Goal: Task Accomplishment & Management: Use online tool/utility

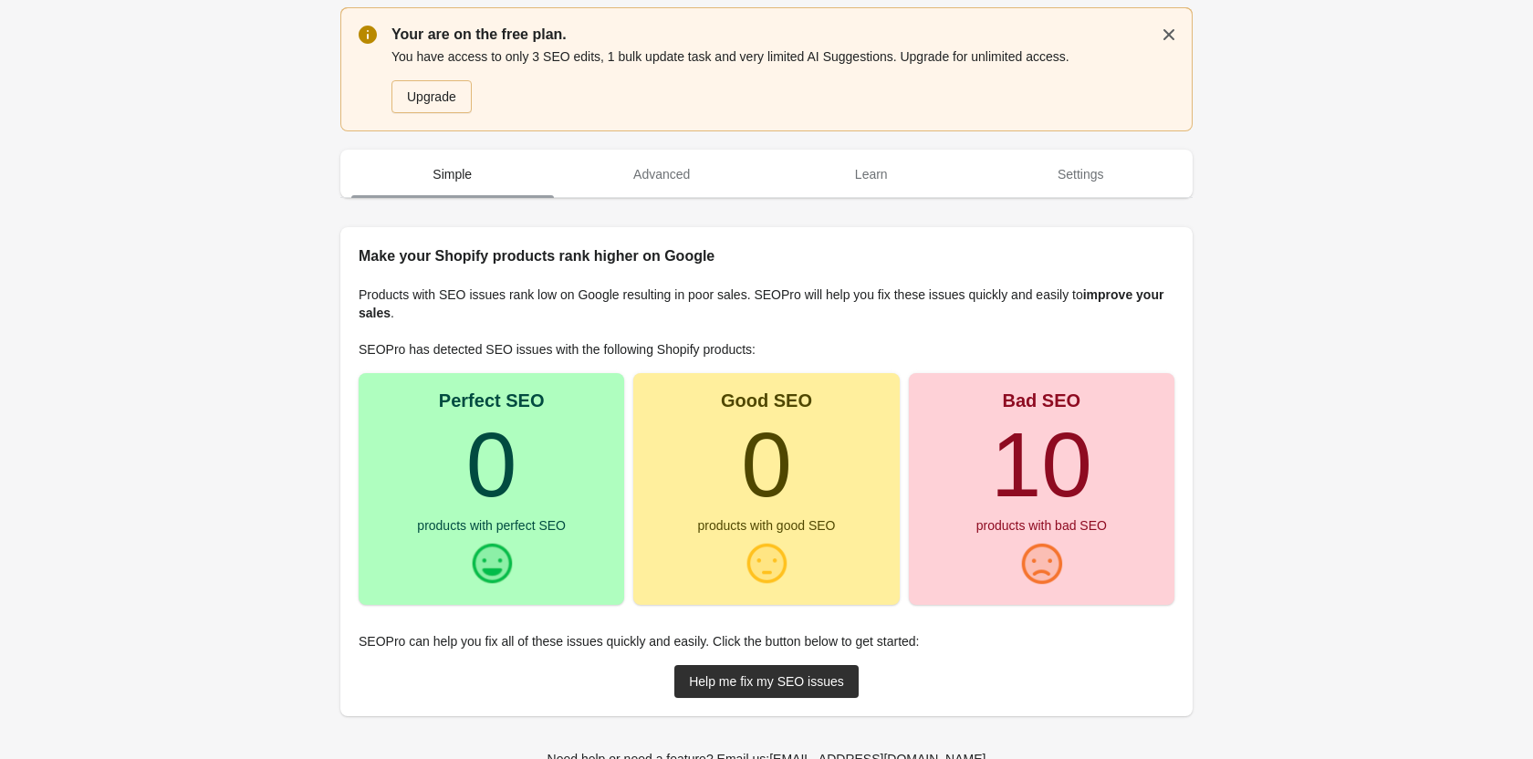
scroll to position [47, 0]
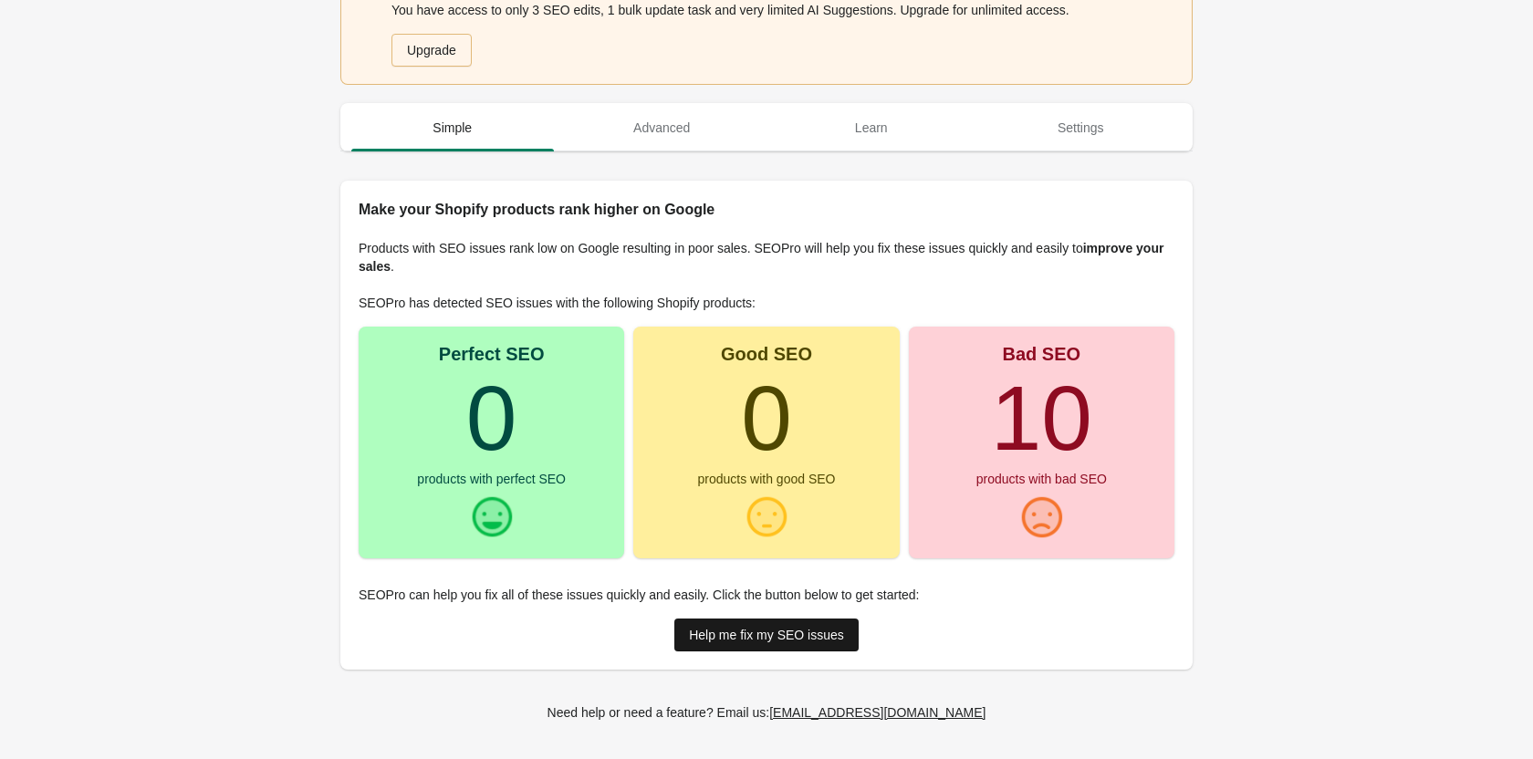
click at [682, 636] on link "Help me fix my SEO issues" at bounding box center [766, 635] width 184 height 33
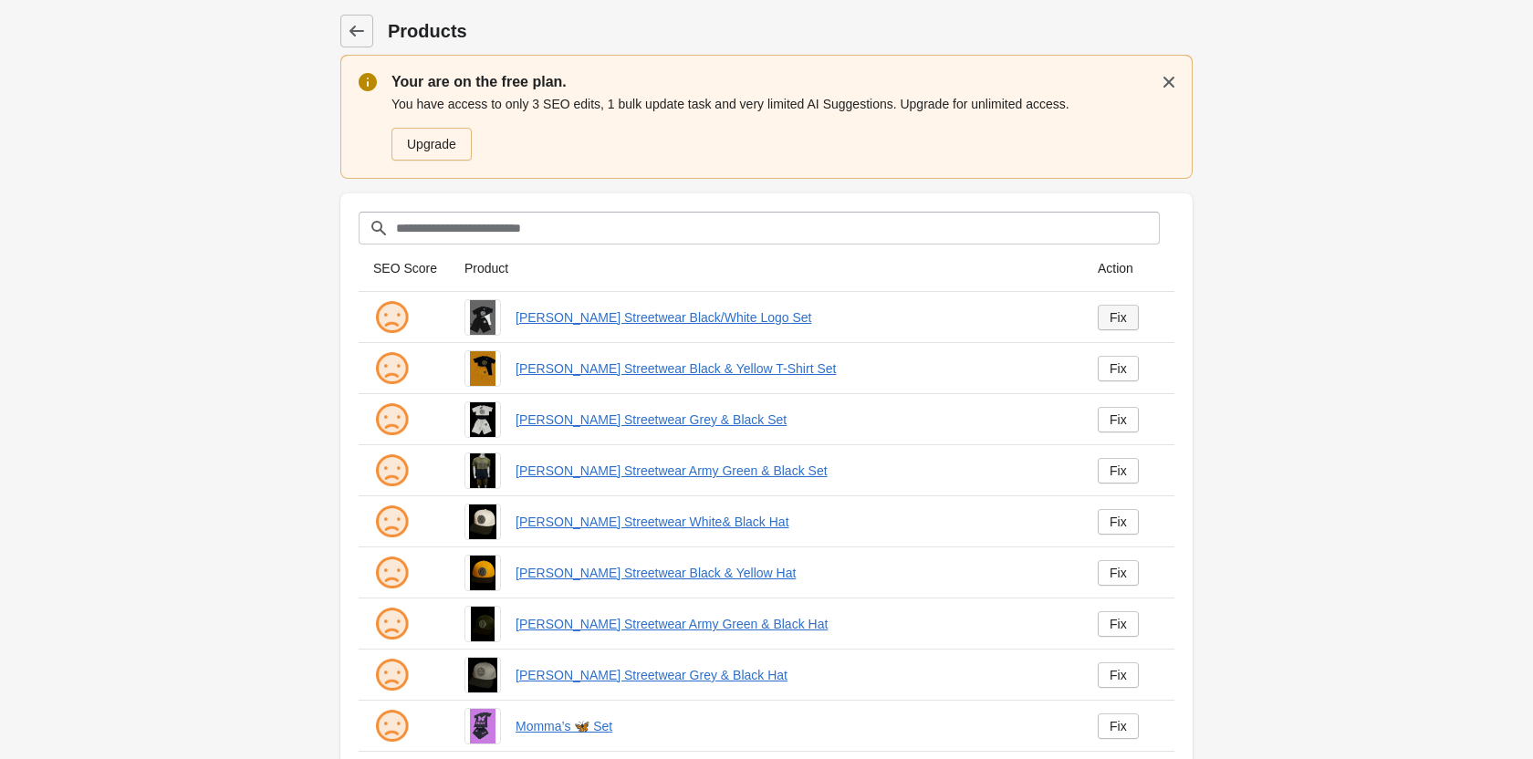
click at [1126, 315] on div "Fix" at bounding box center [1117, 317] width 17 height 15
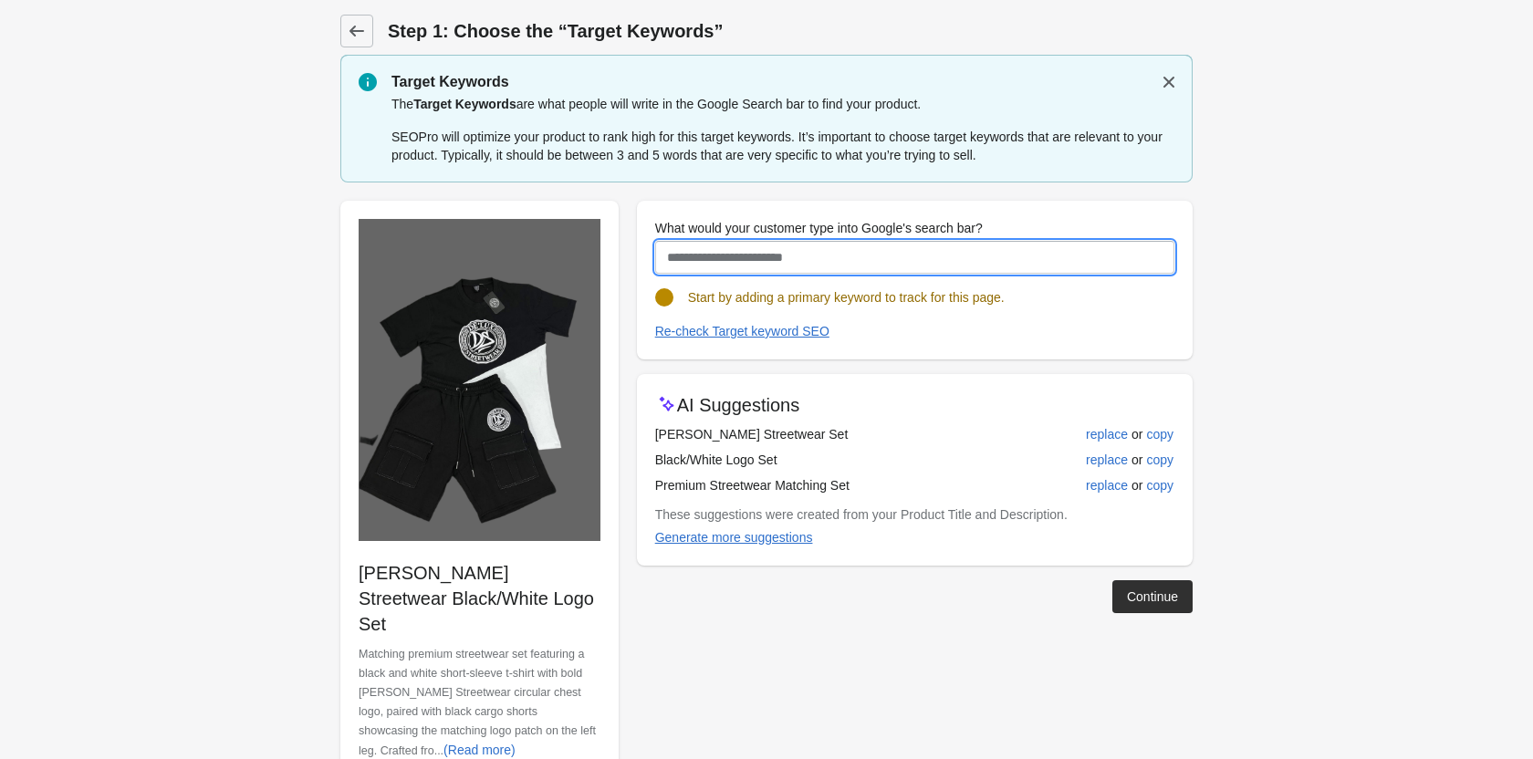
click at [898, 267] on input "What would your customer type into Google's search bar?" at bounding box center [914, 257] width 519 height 33
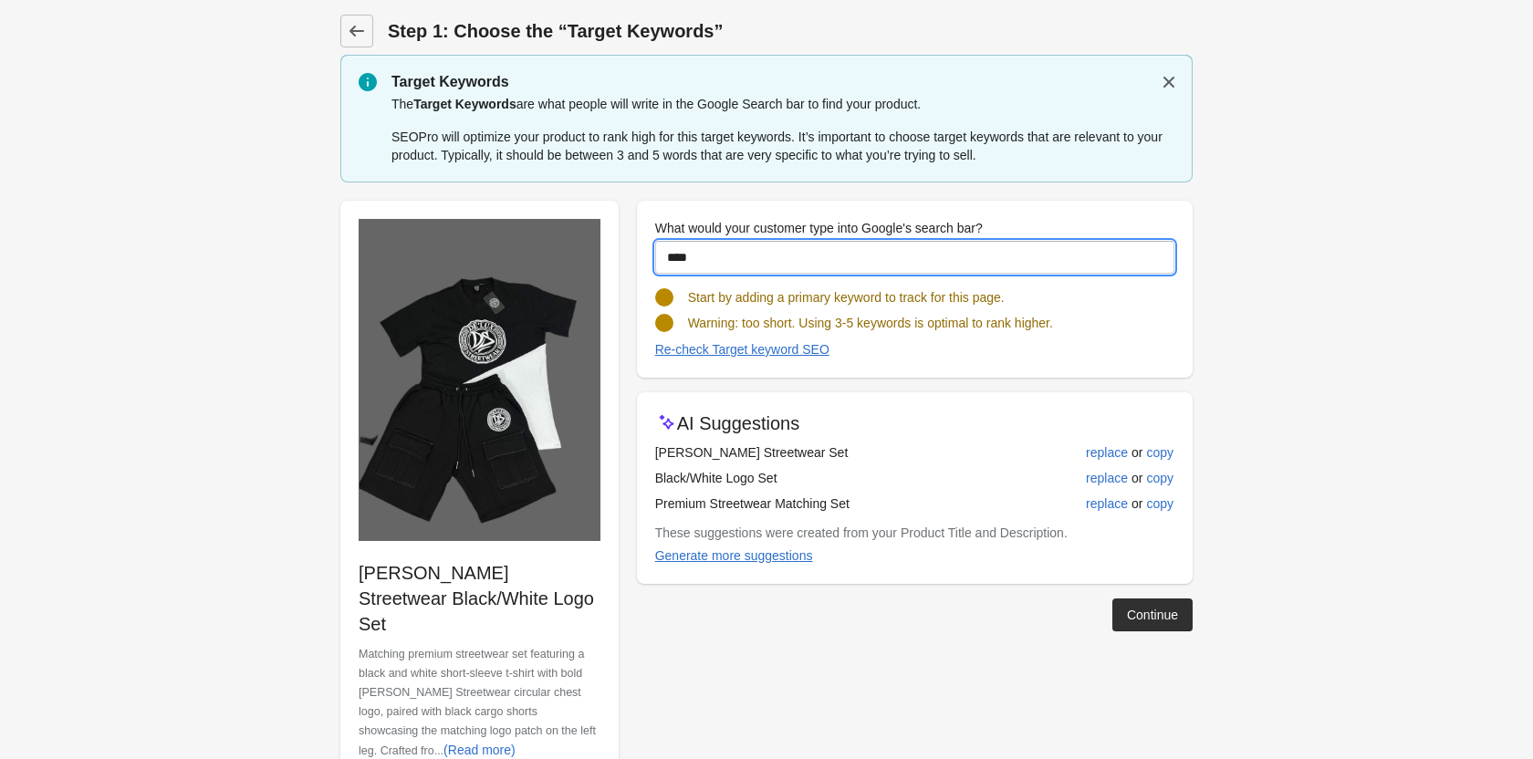
type input "*****"
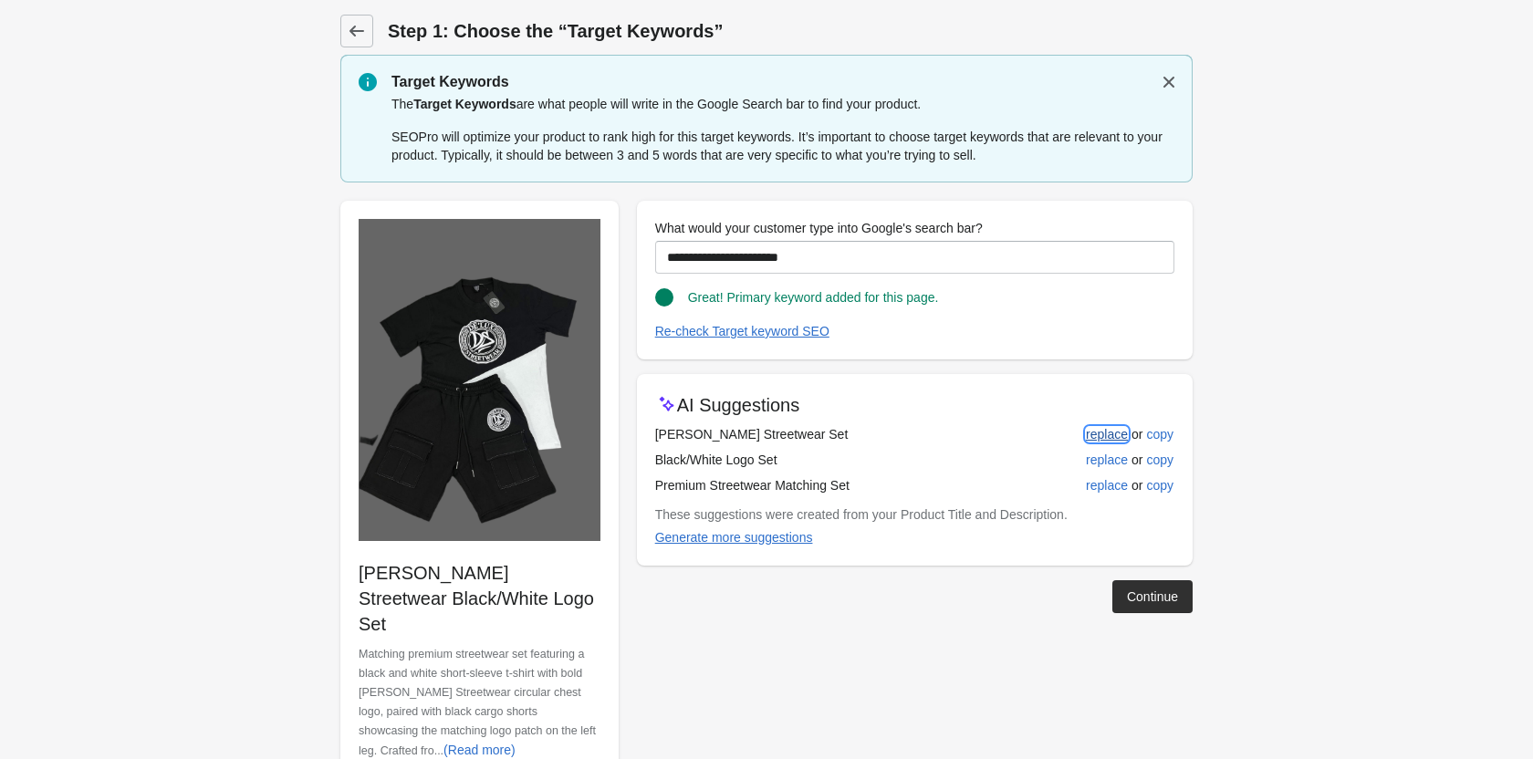
click at [1093, 430] on div "replace" at bounding box center [1107, 434] width 42 height 15
type input "**********"
click at [1134, 597] on div "Continue" at bounding box center [1152, 596] width 51 height 15
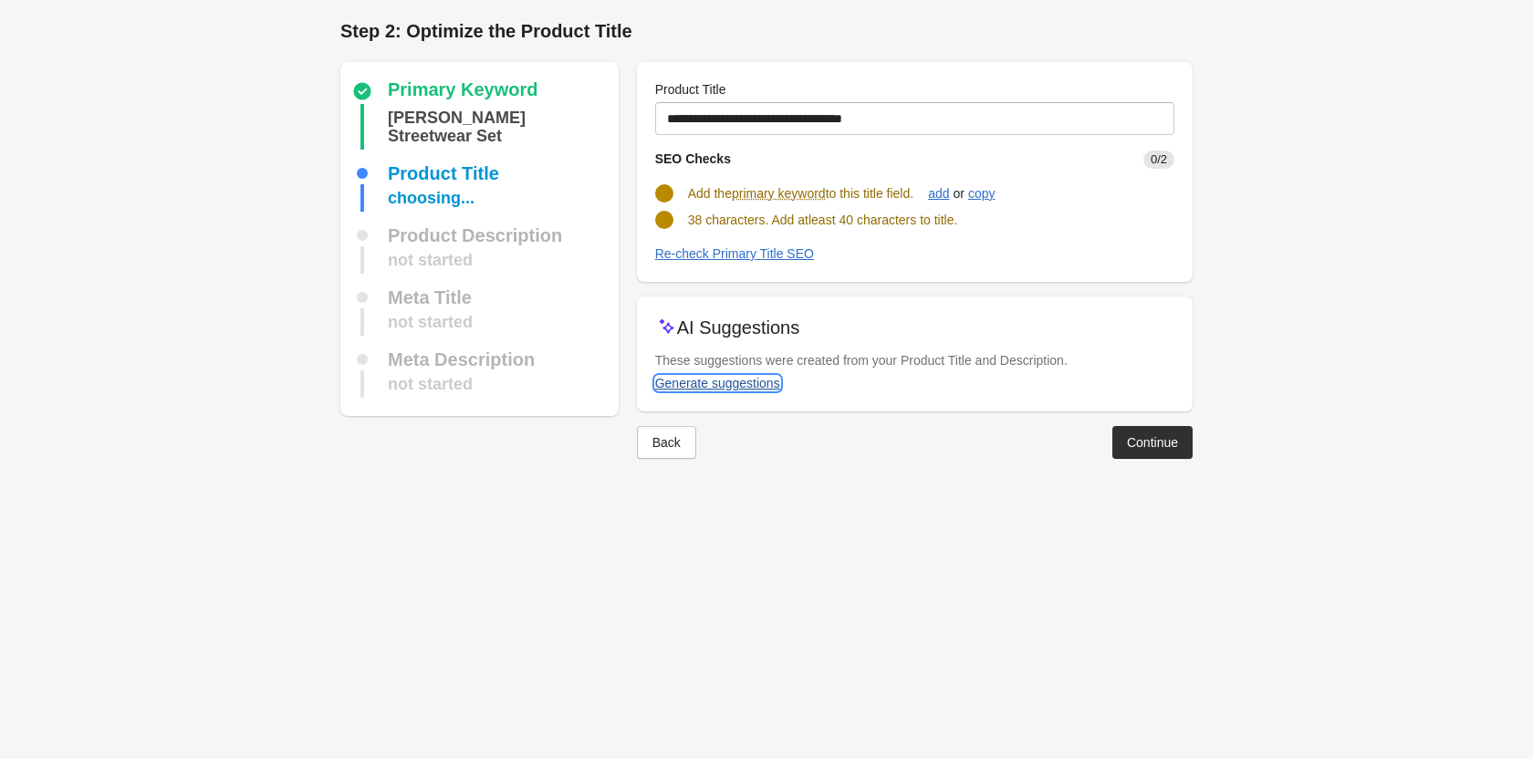
click at [732, 383] on div "Generate suggestions" at bounding box center [717, 383] width 125 height 15
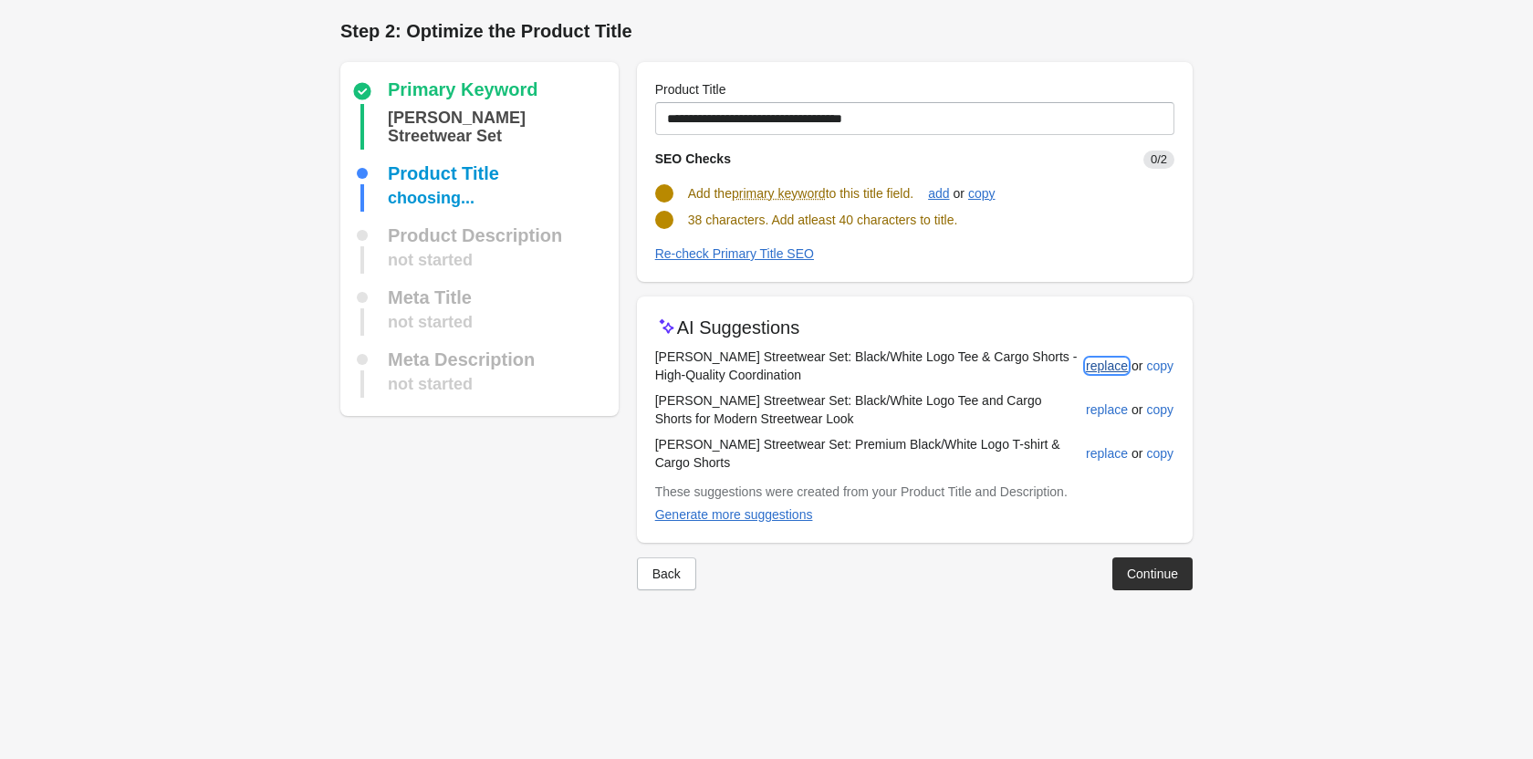
click at [1090, 371] on div "replace" at bounding box center [1107, 366] width 42 height 15
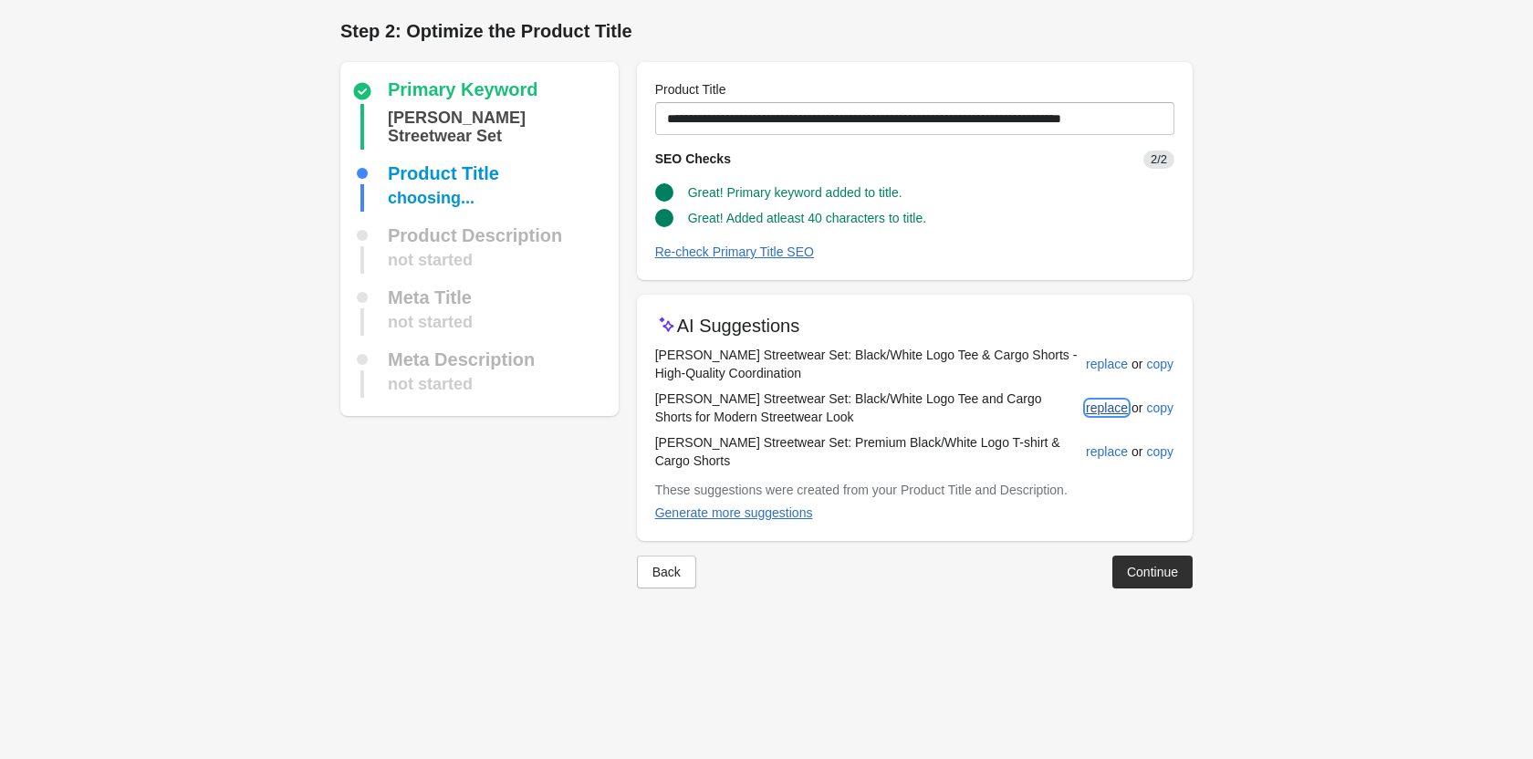
click at [1099, 411] on div "replace" at bounding box center [1107, 407] width 42 height 15
type input "**********"
click at [667, 565] on div "Back" at bounding box center [666, 572] width 28 height 15
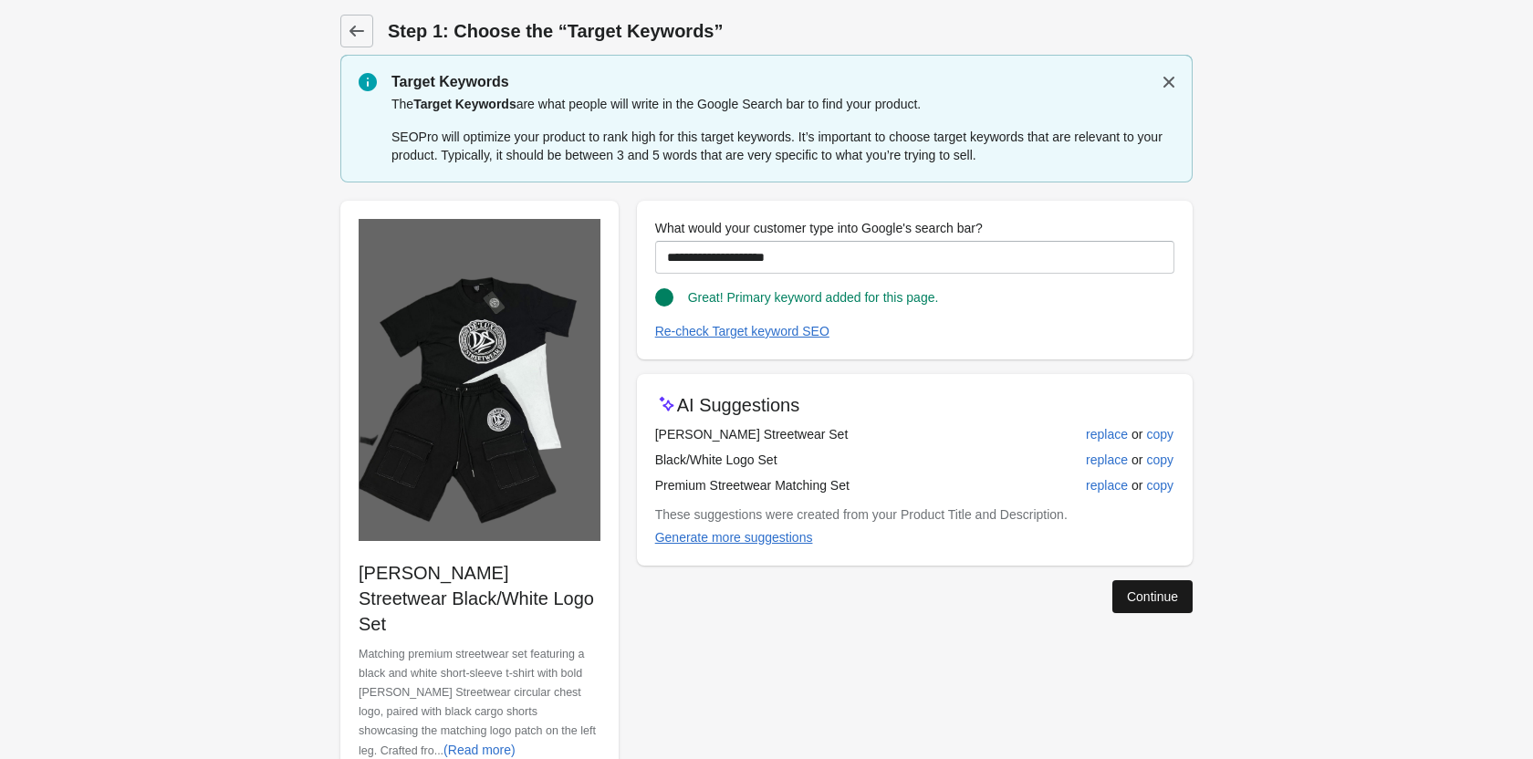
click at [1166, 580] on button "Continue" at bounding box center [1152, 596] width 80 height 33
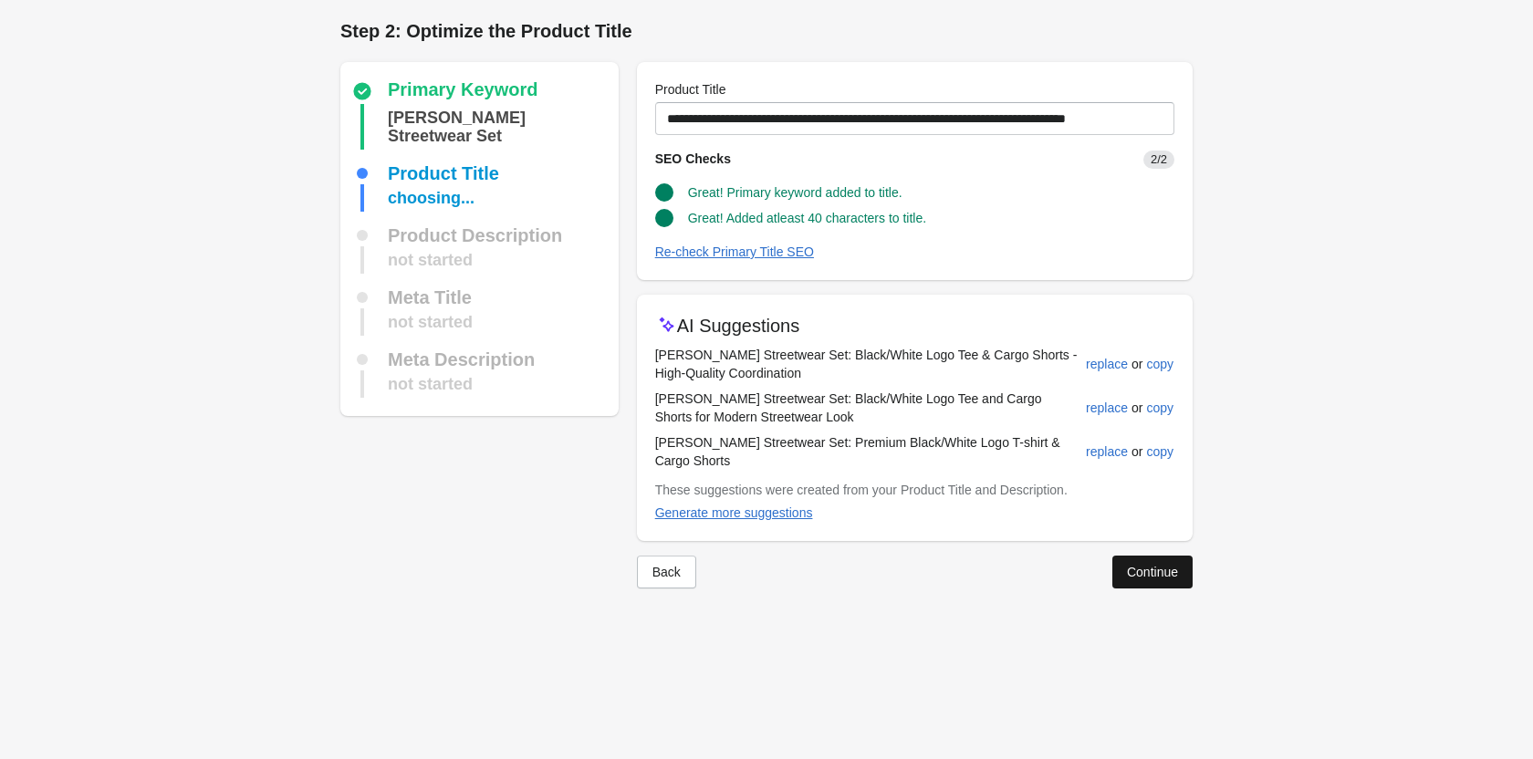
click at [1138, 565] on div "Continue" at bounding box center [1152, 572] width 51 height 15
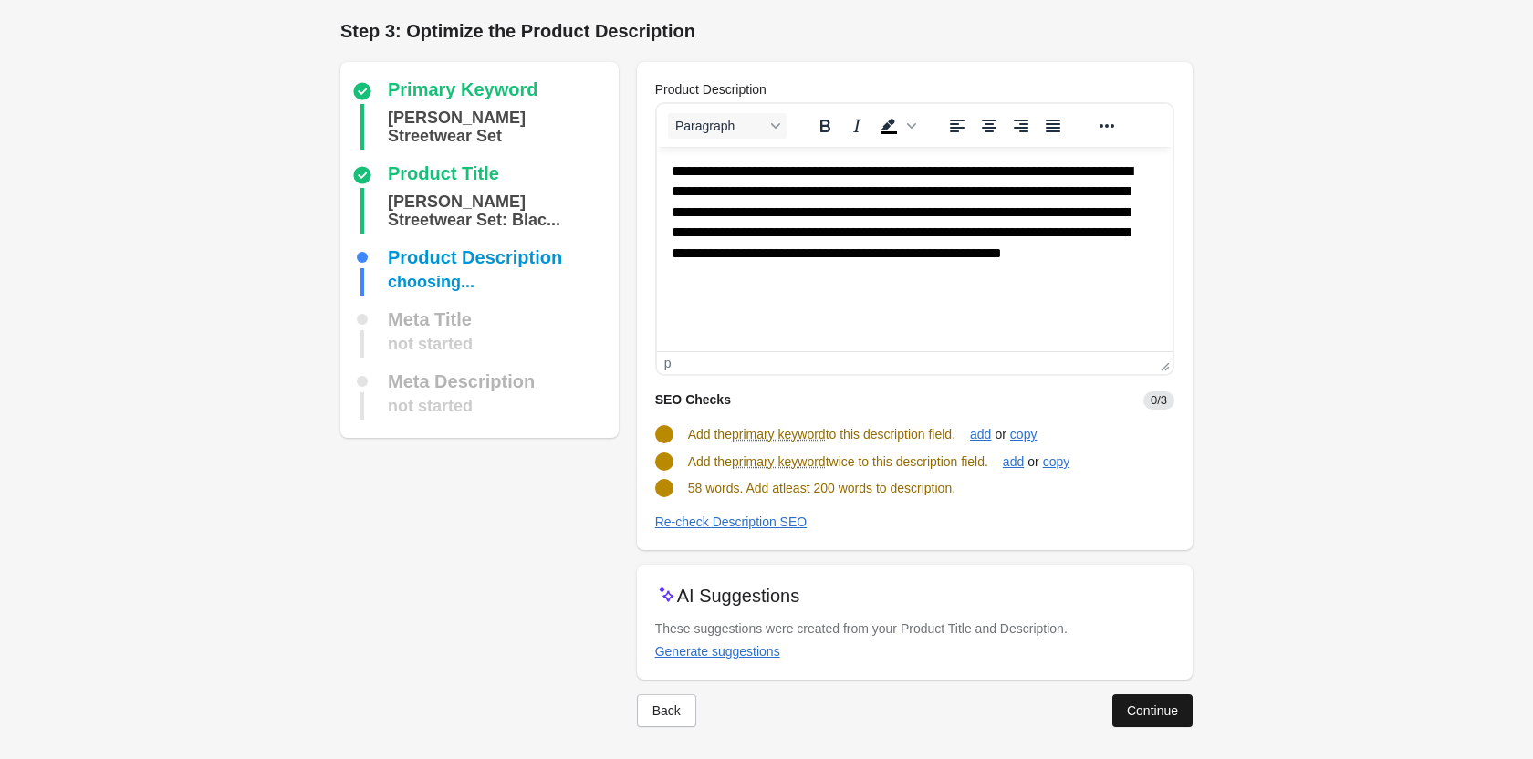
click at [1157, 715] on div "Continue" at bounding box center [1152, 710] width 51 height 15
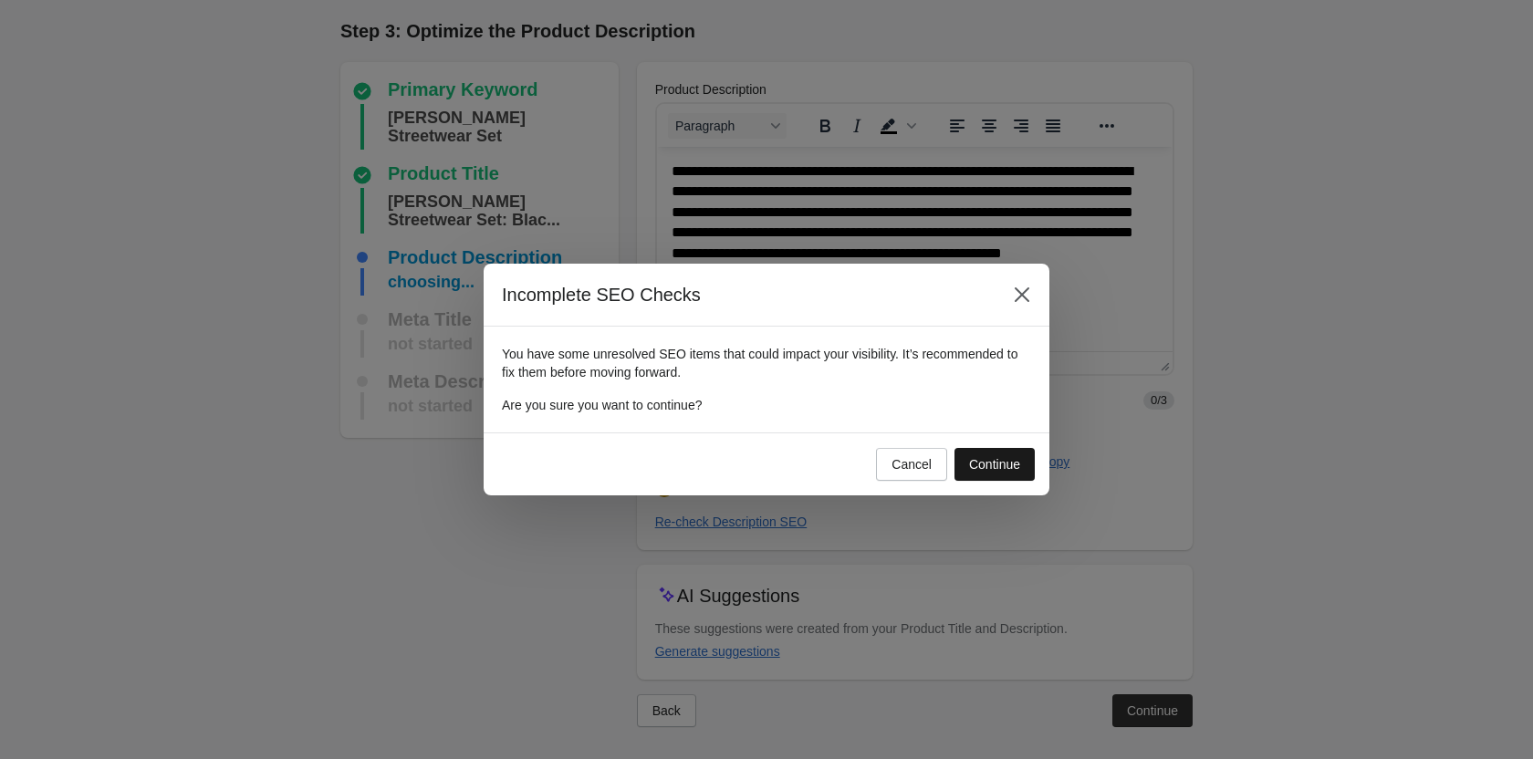
click at [988, 465] on div "Continue" at bounding box center [994, 464] width 51 height 15
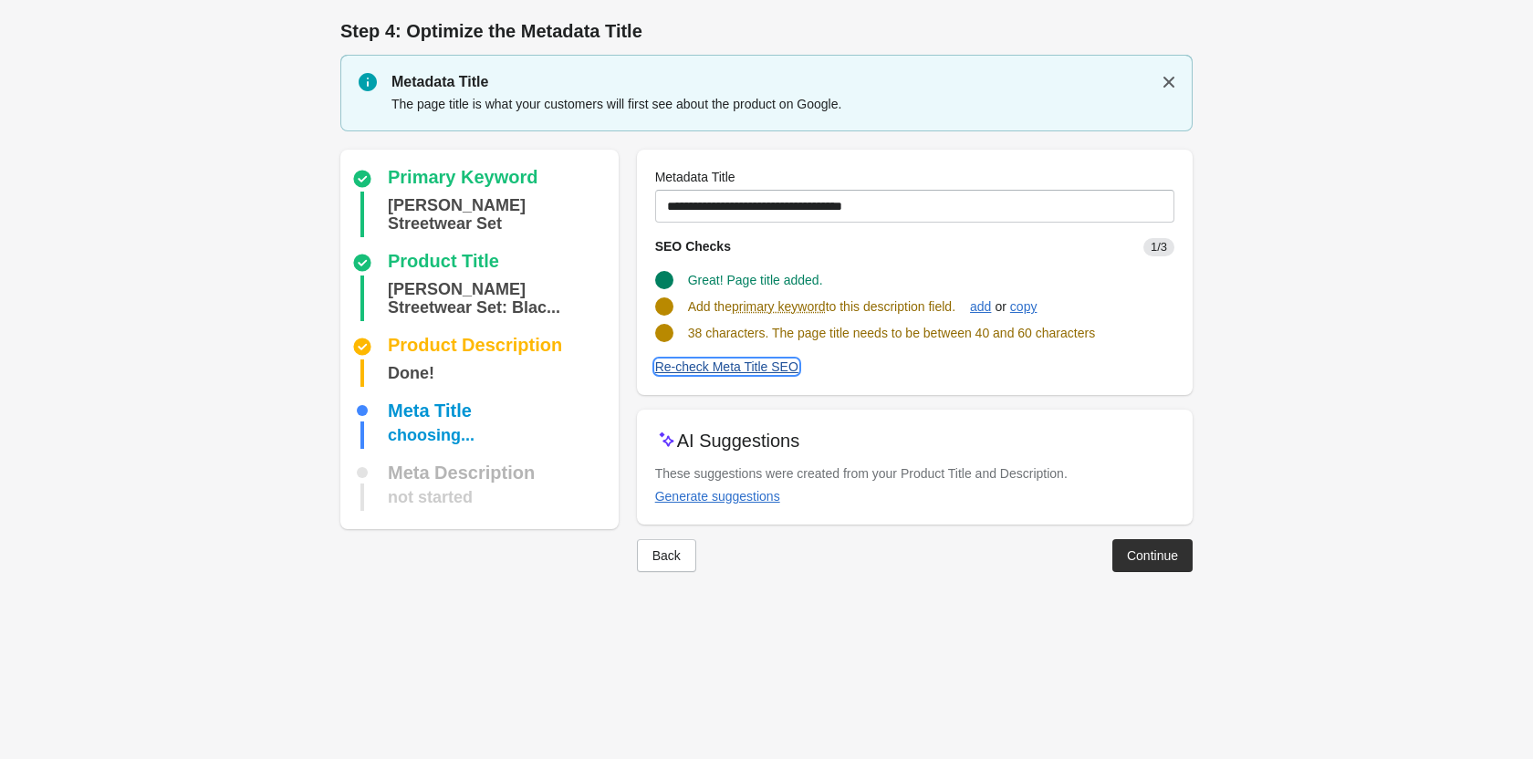
click at [742, 375] on button "Re-check Meta Title SEO" at bounding box center [727, 366] width 158 height 33
click at [1153, 558] on div "Continue" at bounding box center [1152, 555] width 51 height 15
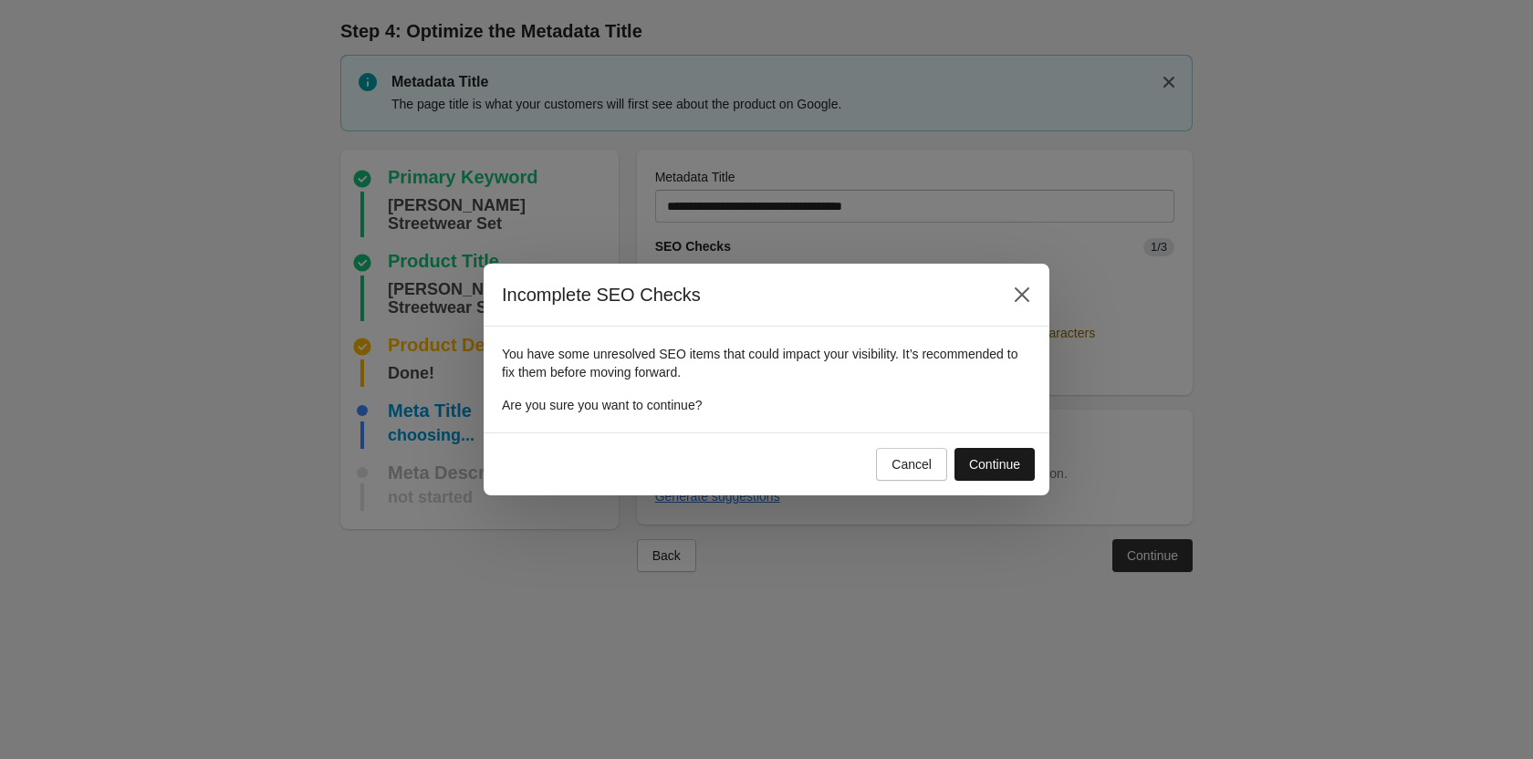
click at [969, 457] on div "Continue" at bounding box center [994, 464] width 51 height 15
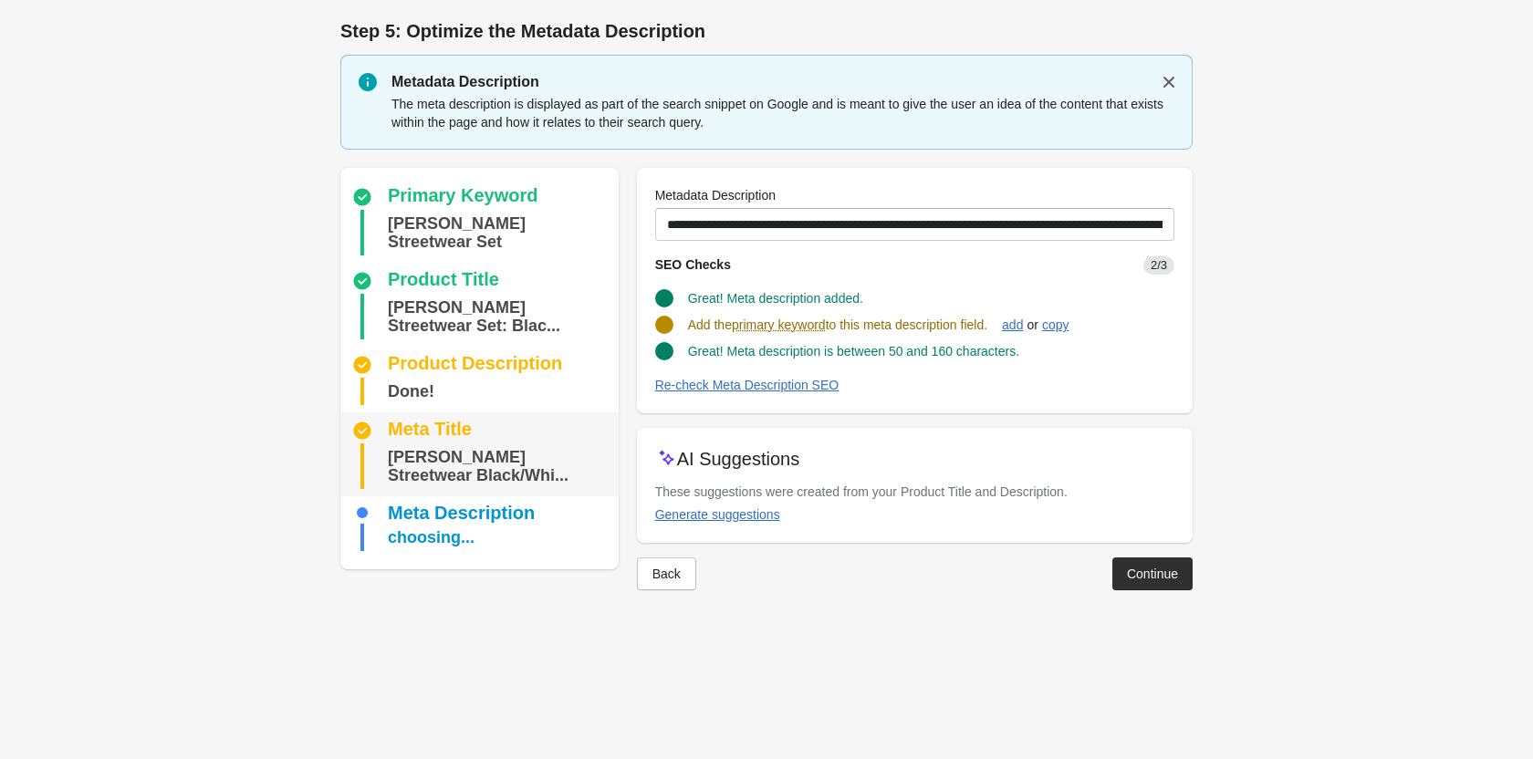
click at [448, 443] on div "[PERSON_NAME] Streetwear Black/Whi..." at bounding box center [500, 466] width 224 height 46
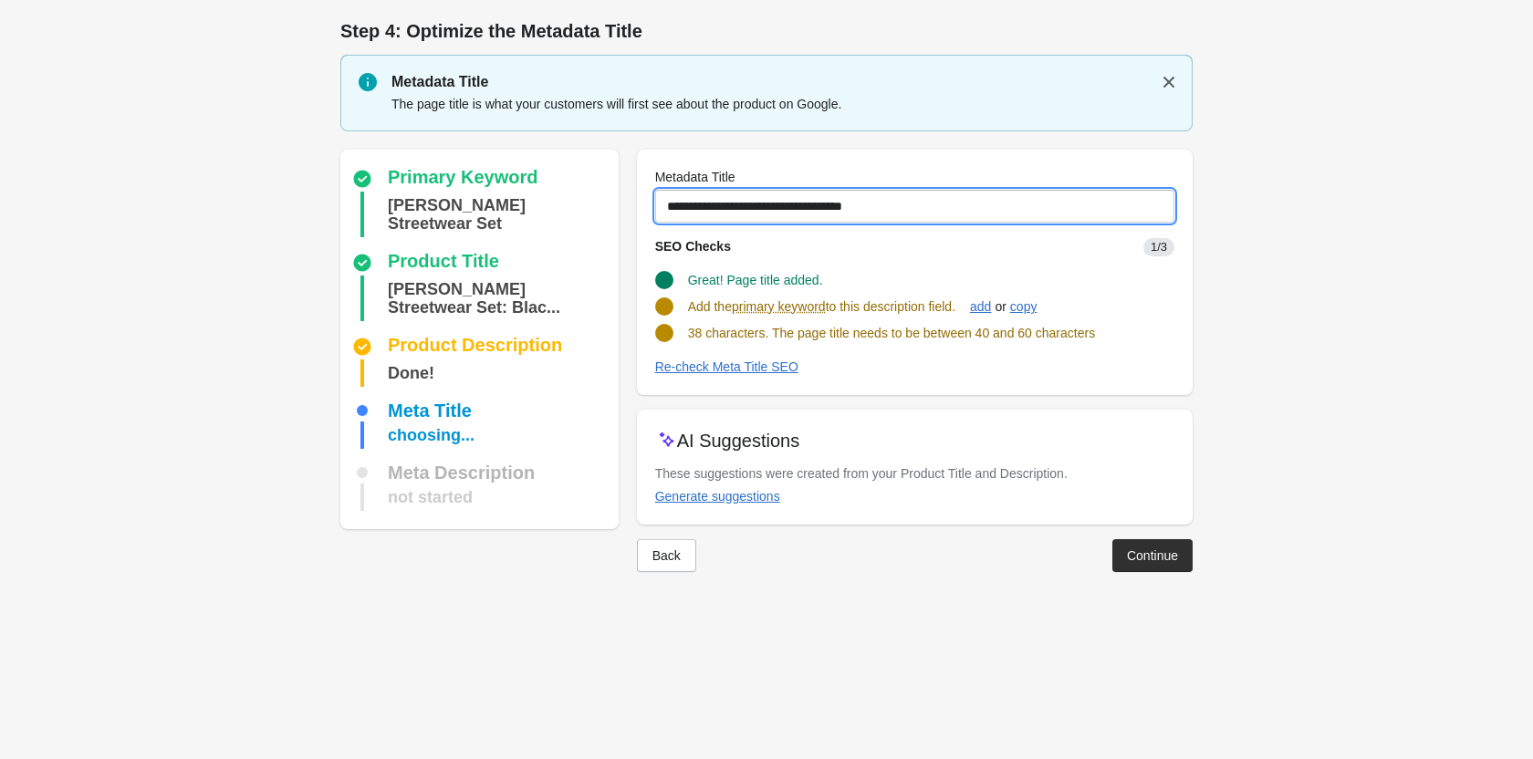
click at [921, 205] on input "**********" at bounding box center [914, 206] width 519 height 33
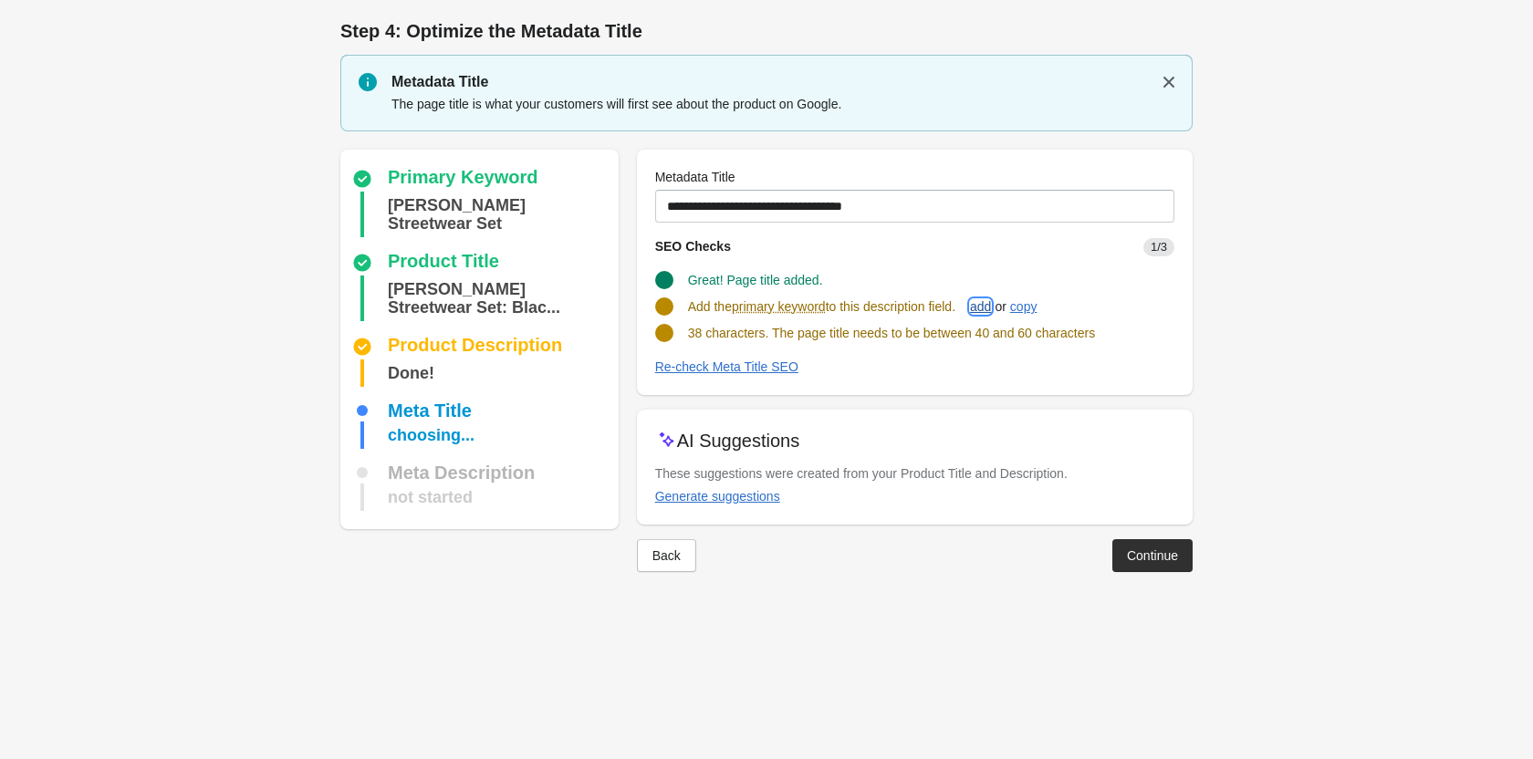
click at [986, 303] on div "add" at bounding box center [980, 306] width 21 height 15
type input "**********"
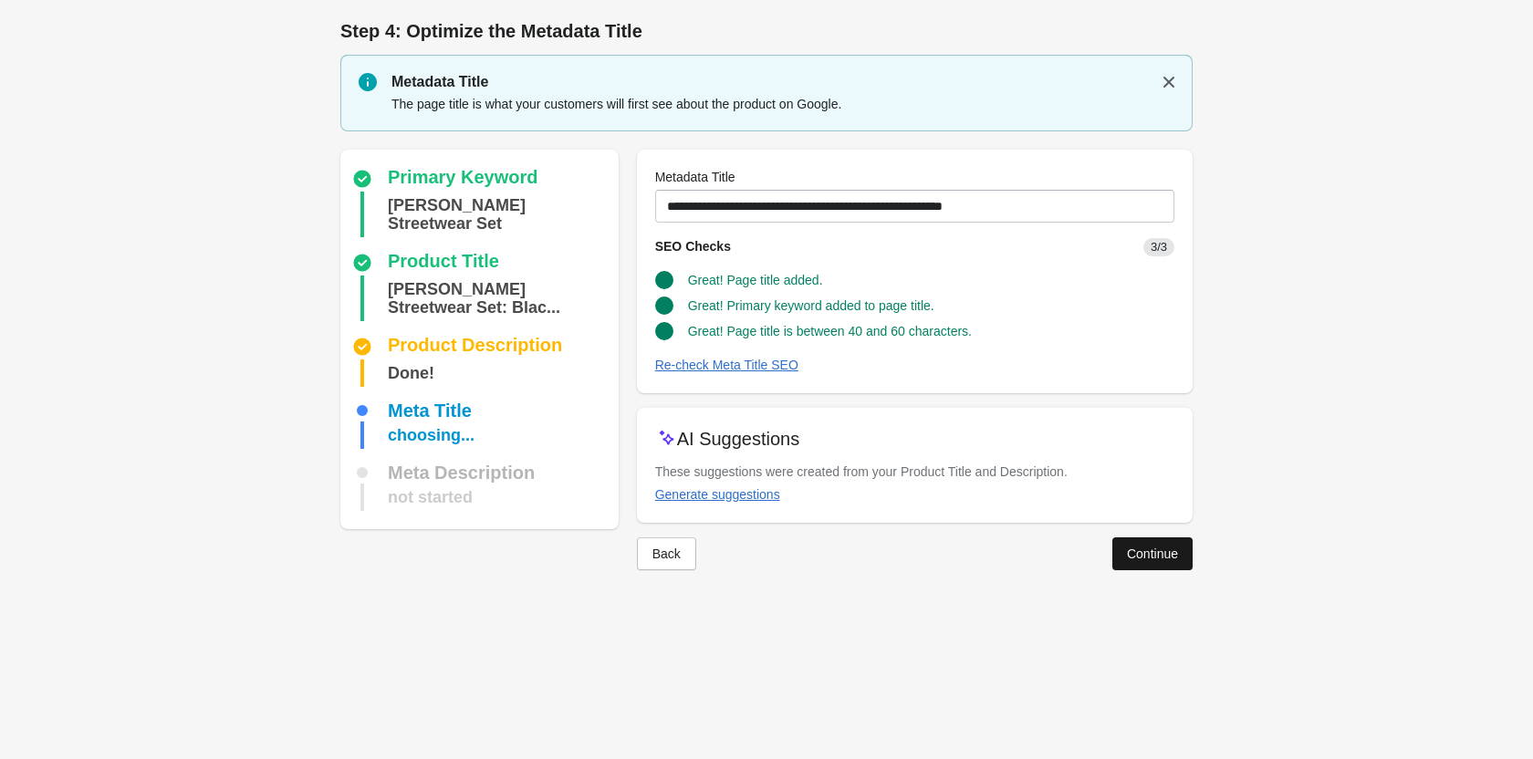
click at [1138, 556] on div "Continue" at bounding box center [1152, 553] width 51 height 15
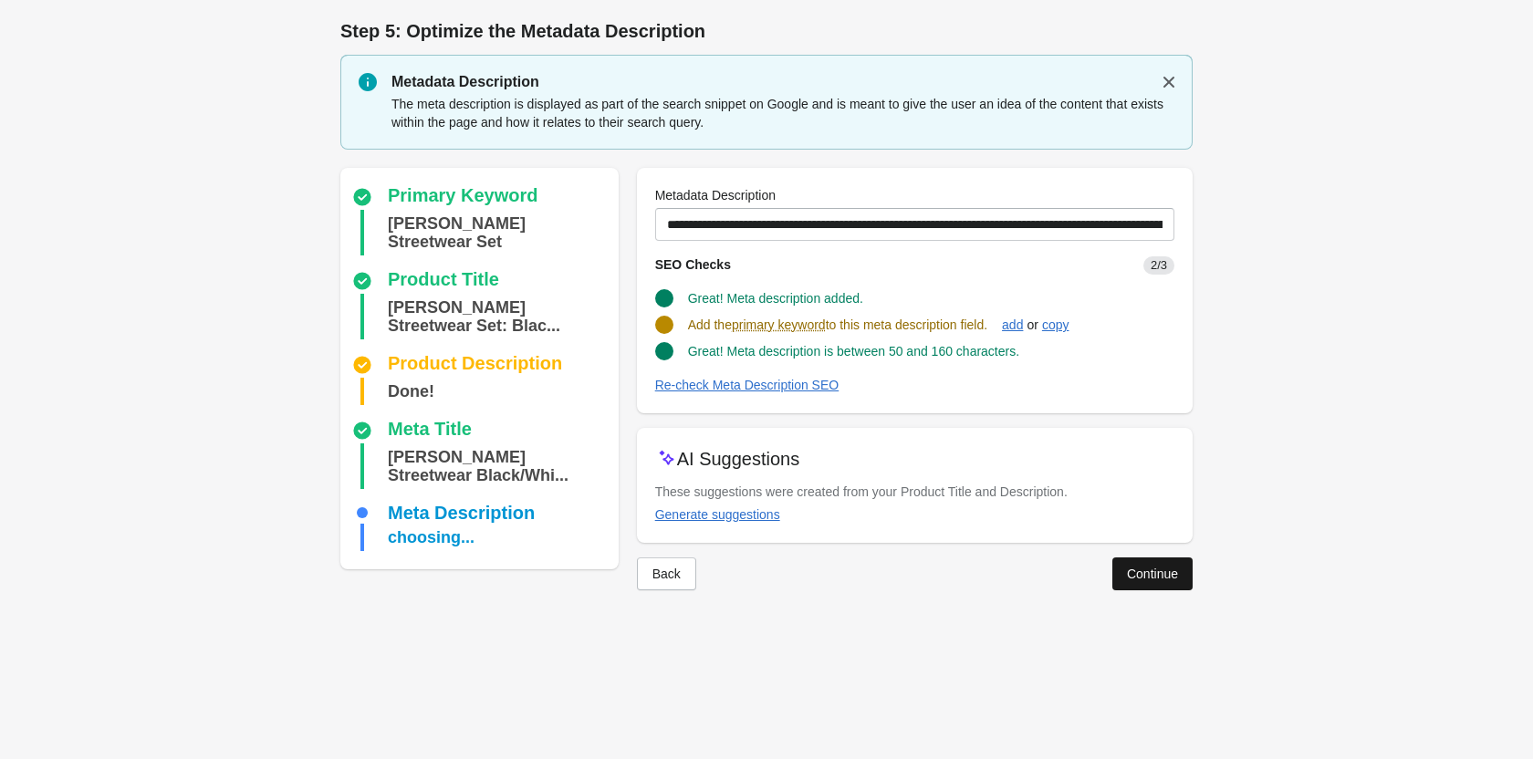
click at [1146, 587] on button "Continue" at bounding box center [1152, 573] width 80 height 33
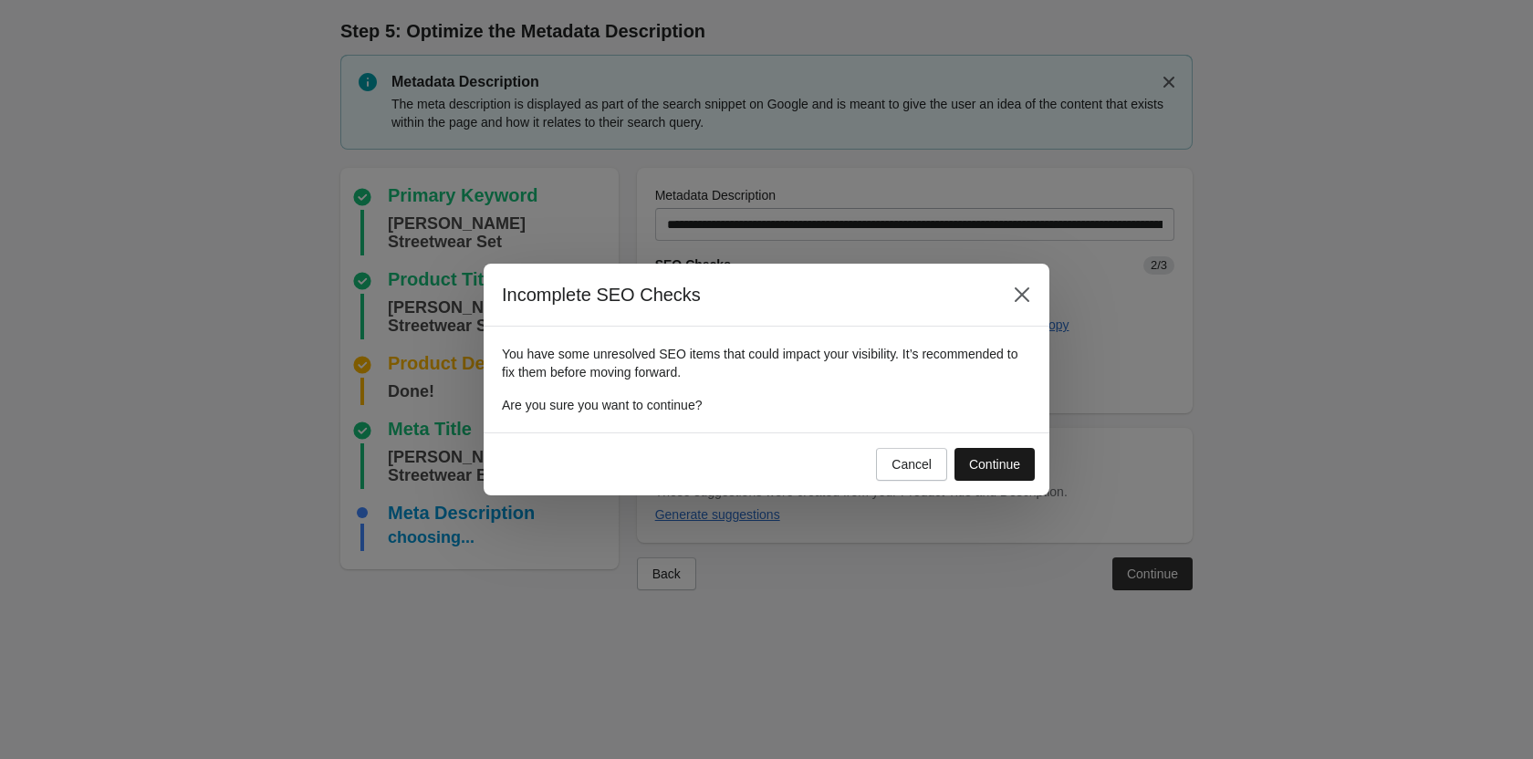
click at [995, 453] on button "Continue" at bounding box center [994, 464] width 80 height 33
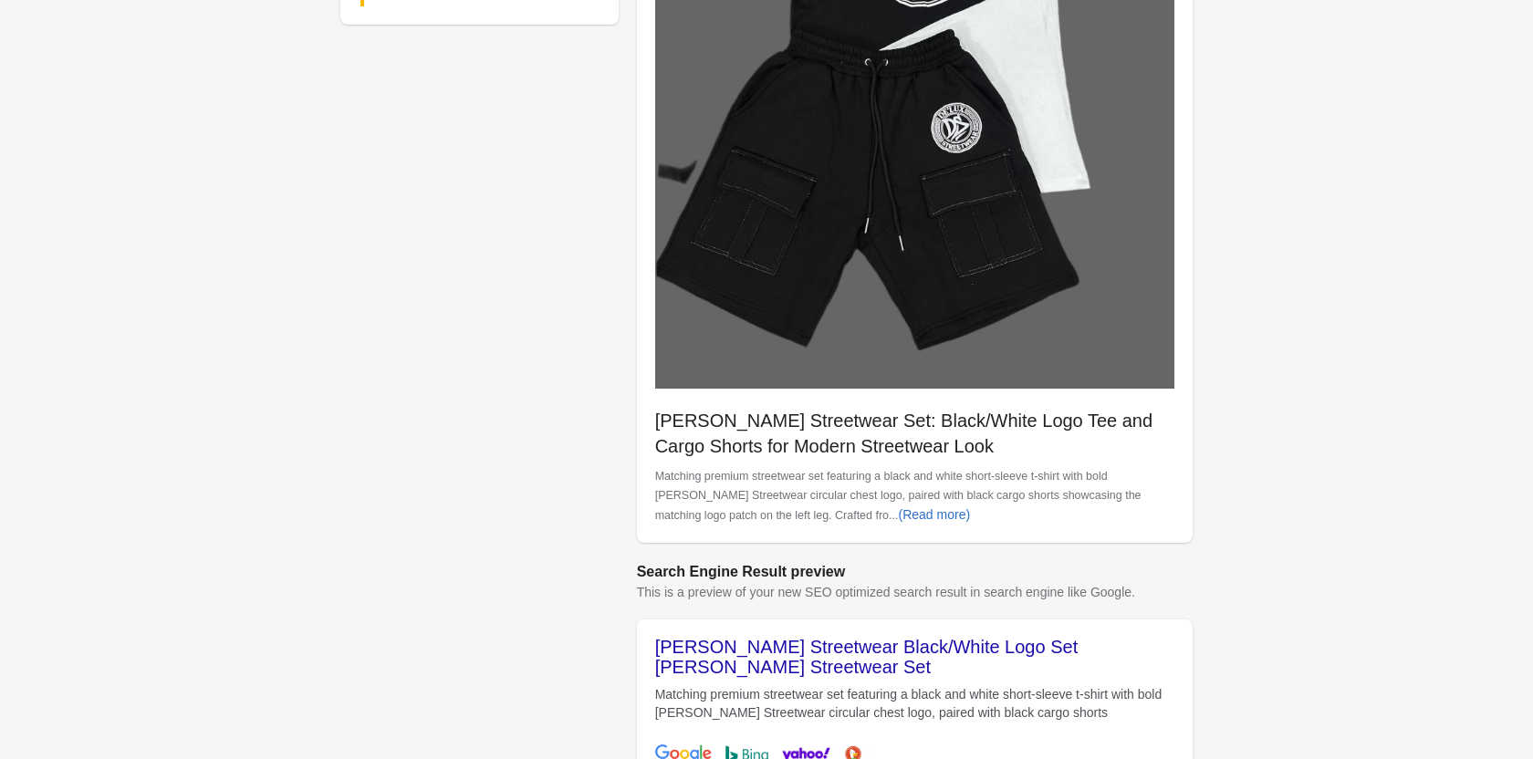
scroll to position [708, 0]
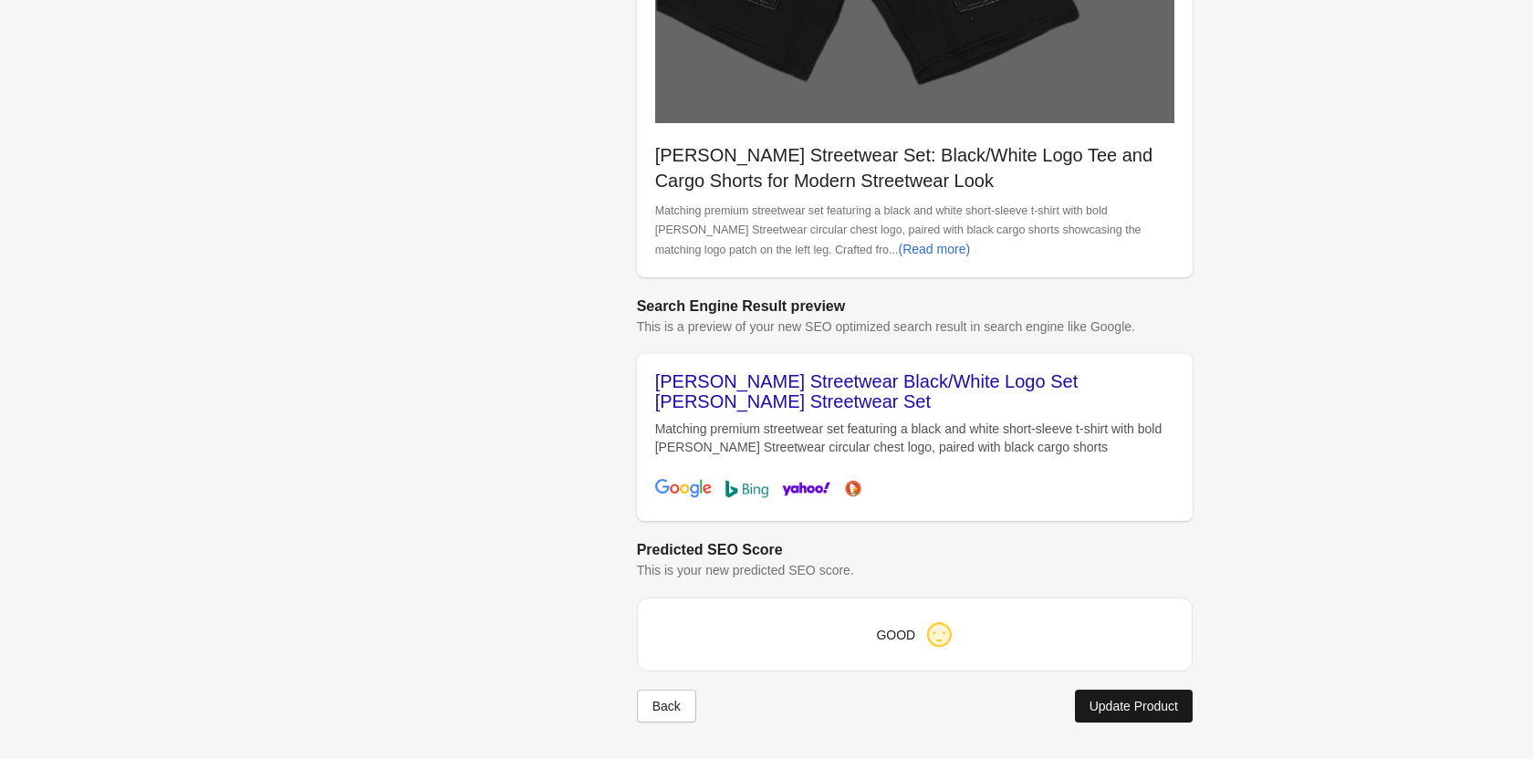
click at [1094, 712] on div "Update Product" at bounding box center [1133, 706] width 88 height 15
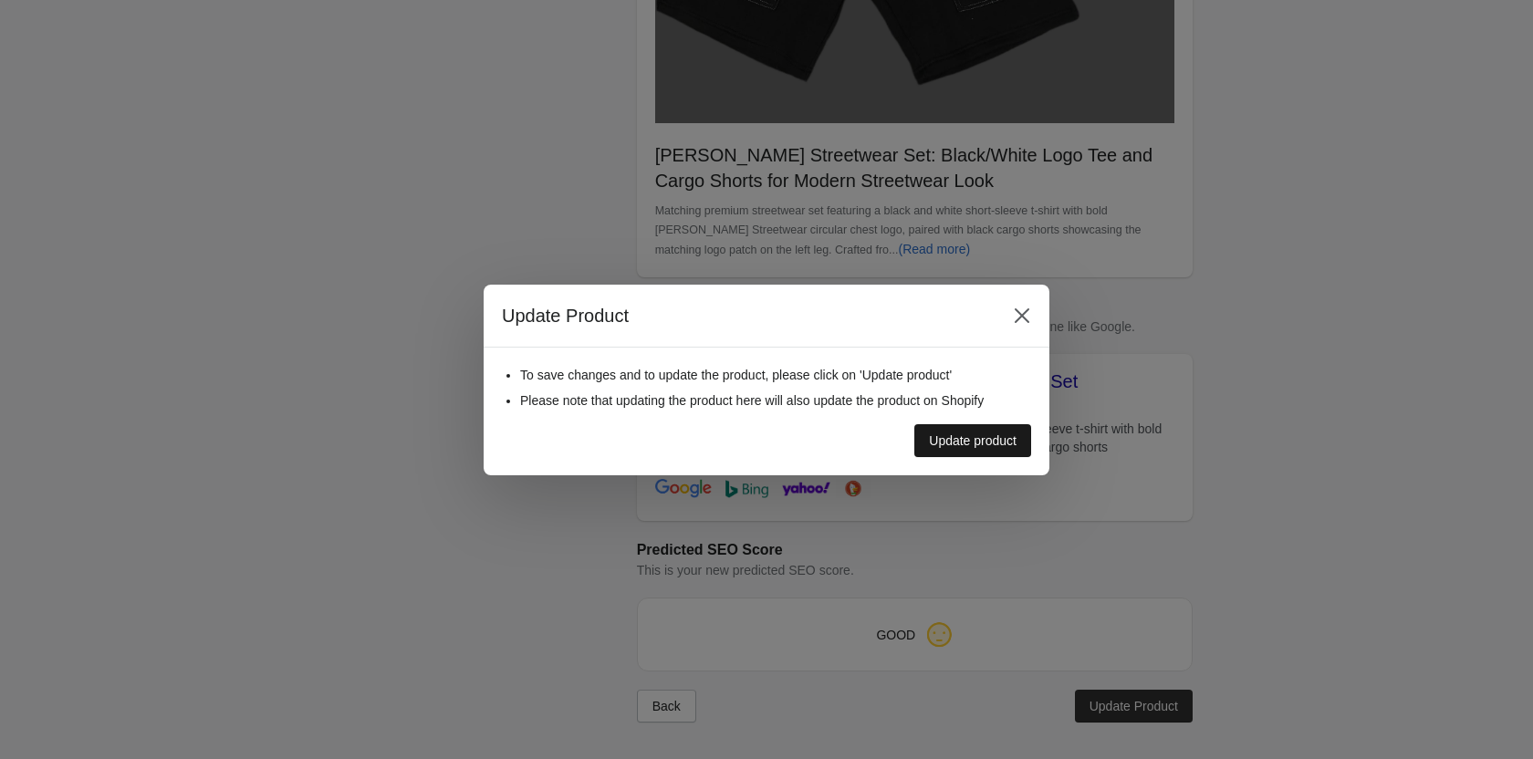
click at [952, 448] on button "Update product" at bounding box center [972, 440] width 117 height 33
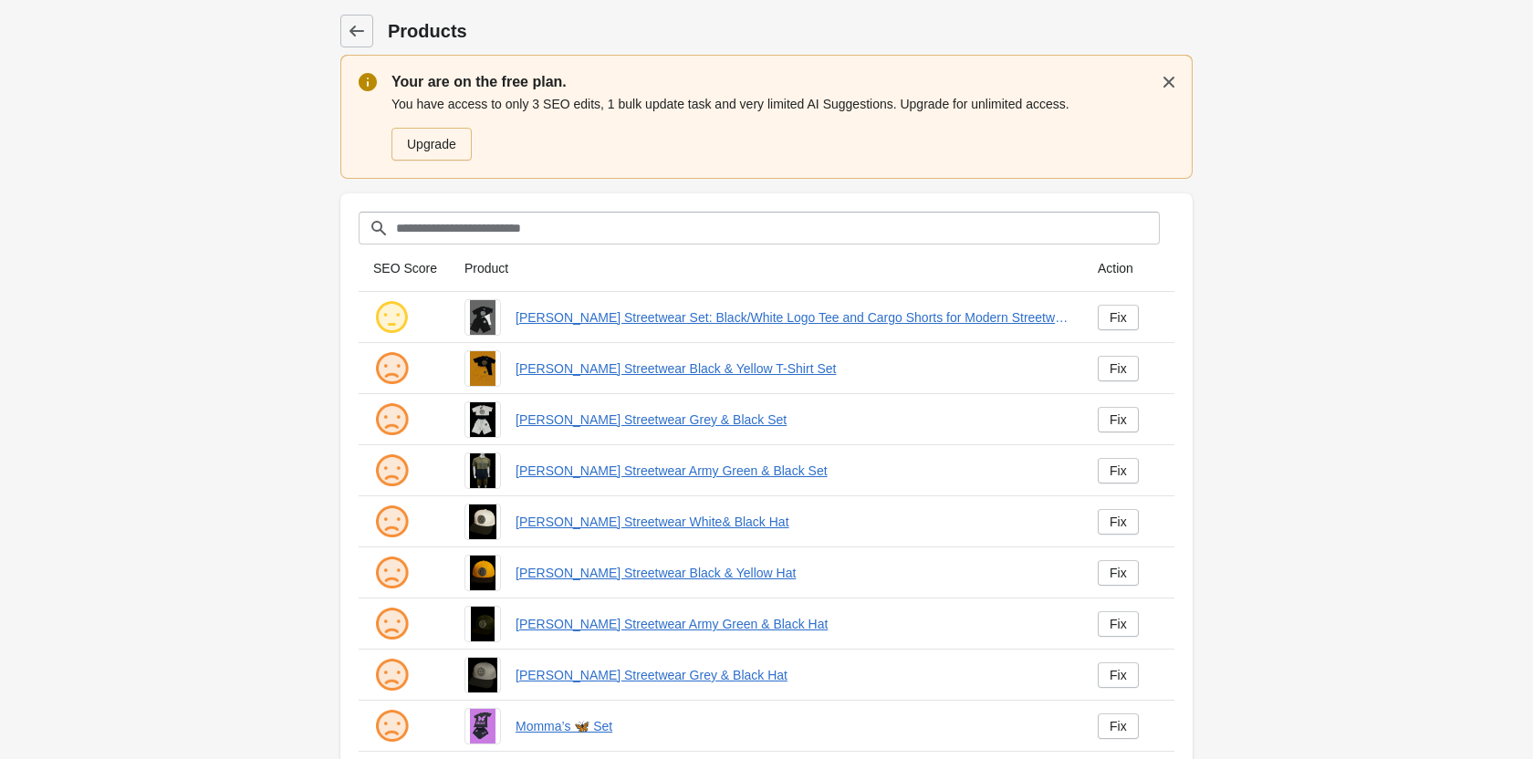
scroll to position [1, 0]
click at [1111, 371] on div "Fix" at bounding box center [1117, 367] width 17 height 15
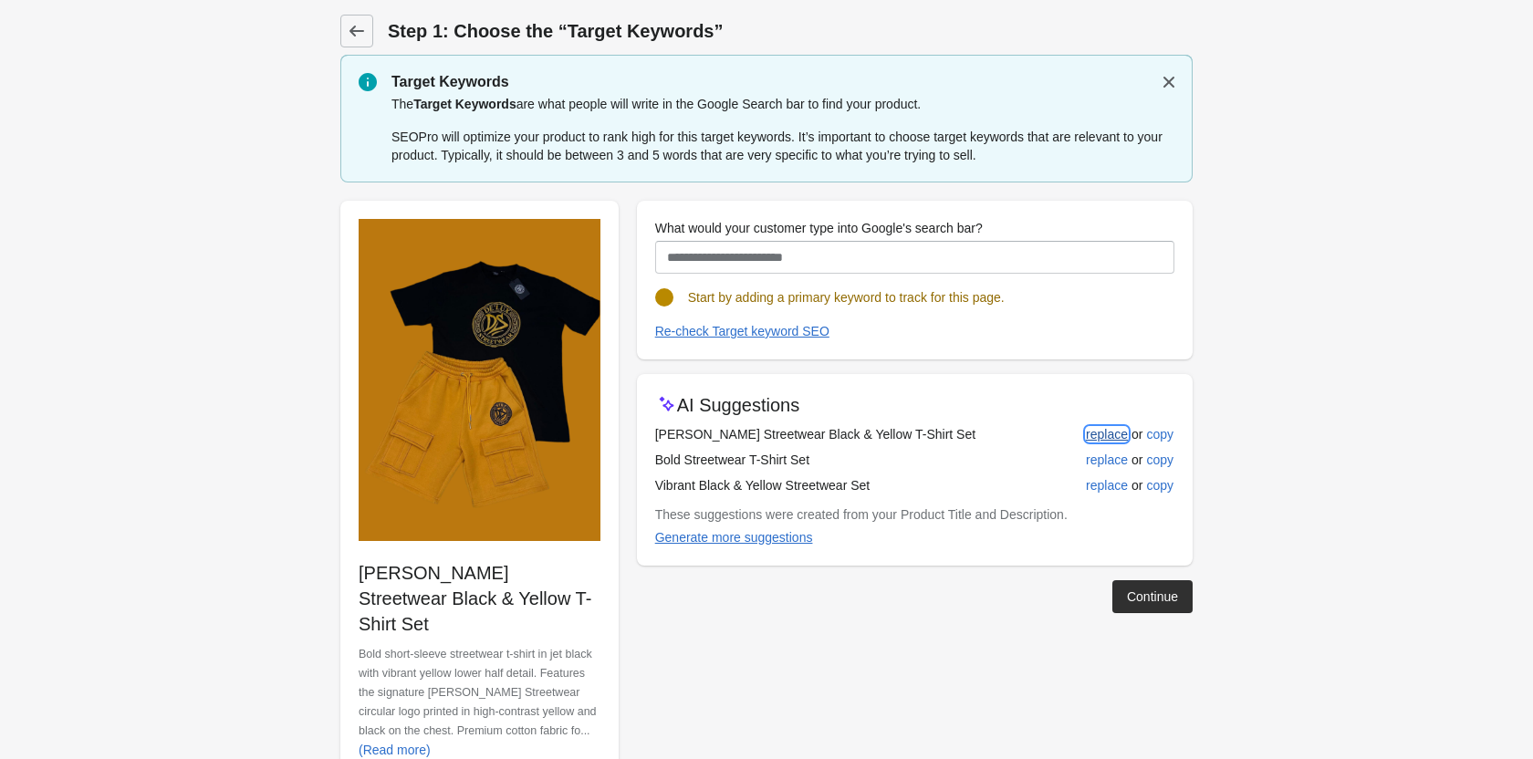
click at [1106, 430] on div "replace" at bounding box center [1107, 434] width 42 height 15
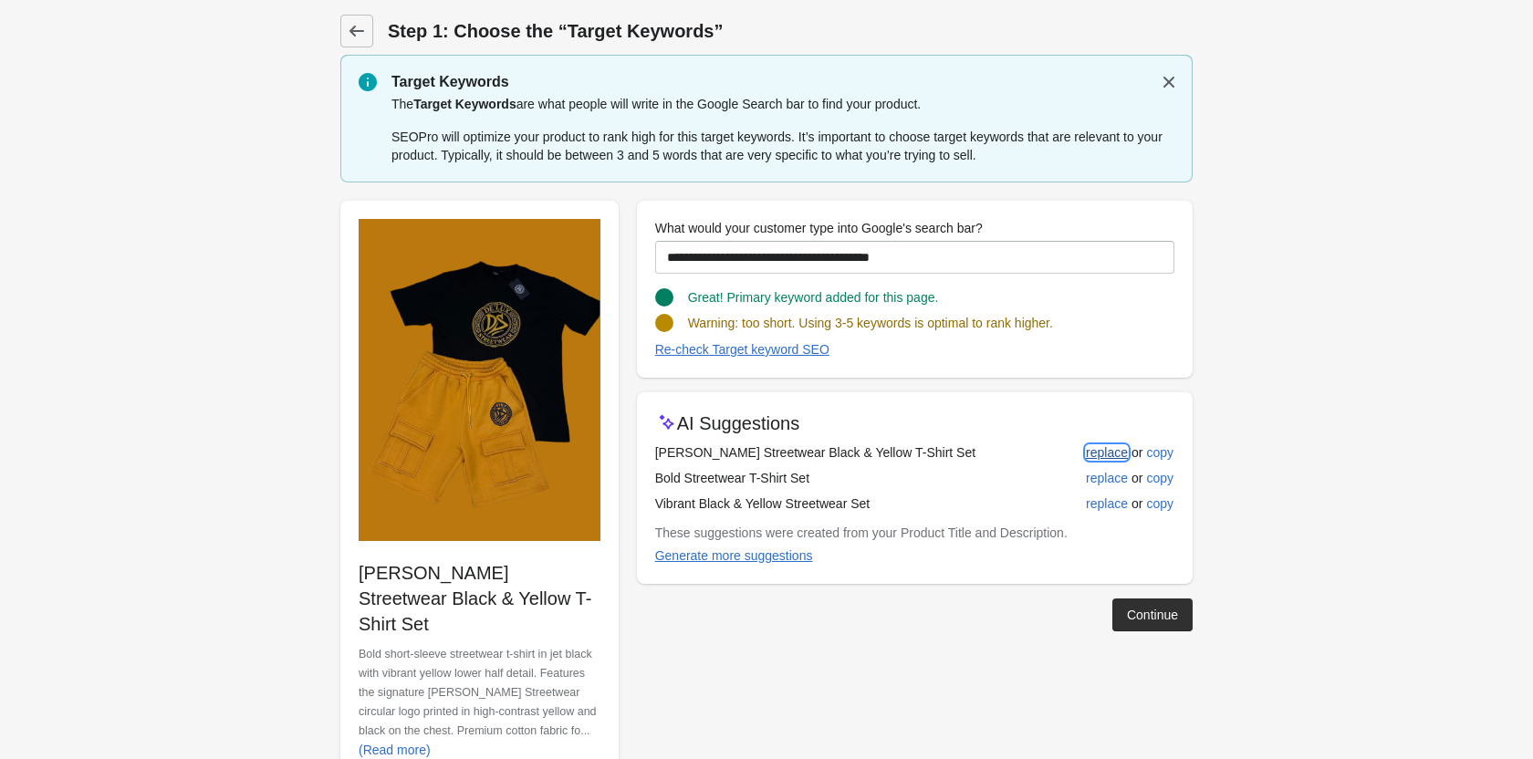
click at [1092, 459] on div "replace" at bounding box center [1107, 452] width 42 height 15
click at [1106, 479] on div "replace" at bounding box center [1107, 478] width 42 height 15
type input "**********"
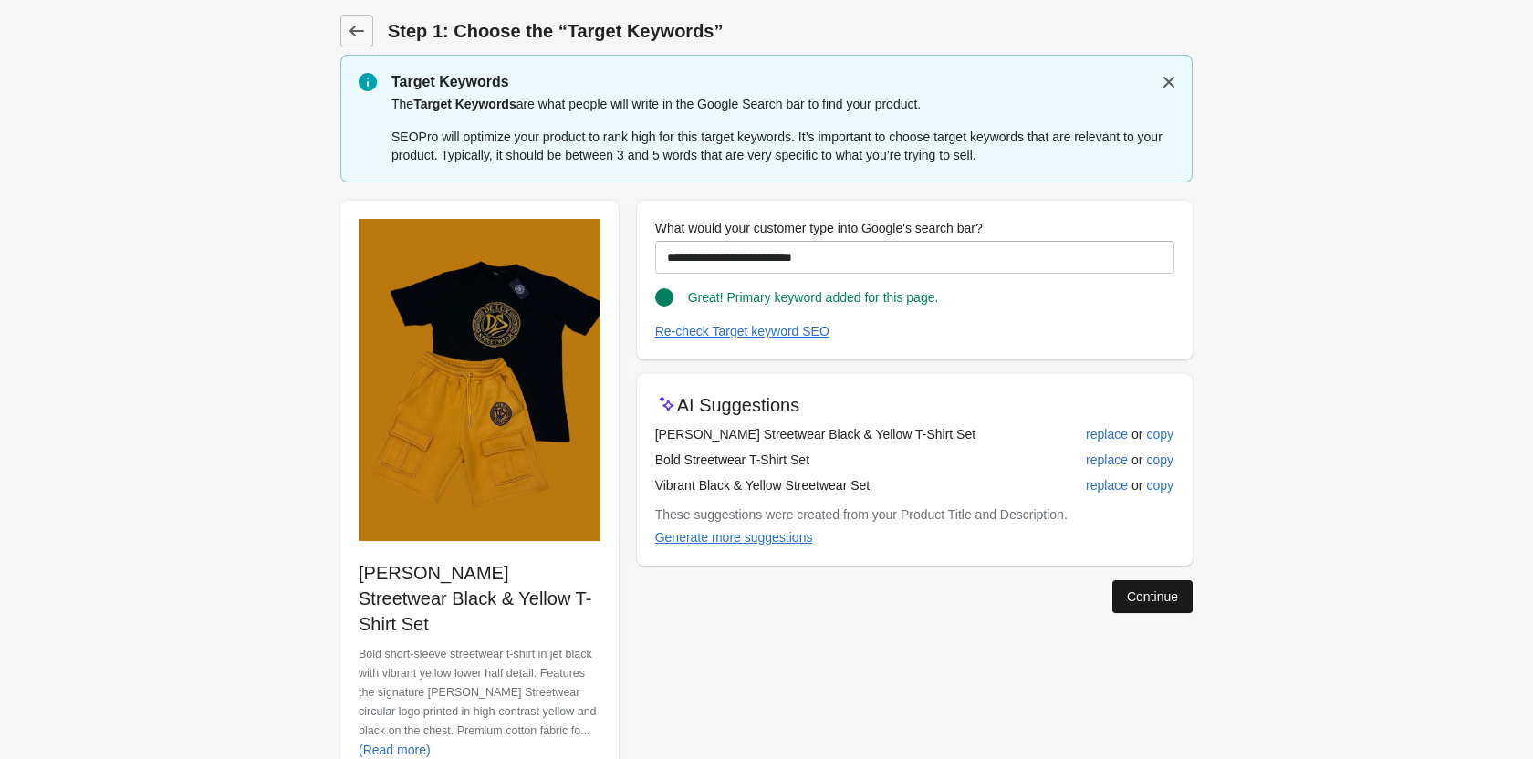
click at [1141, 597] on div "Continue" at bounding box center [1152, 596] width 51 height 15
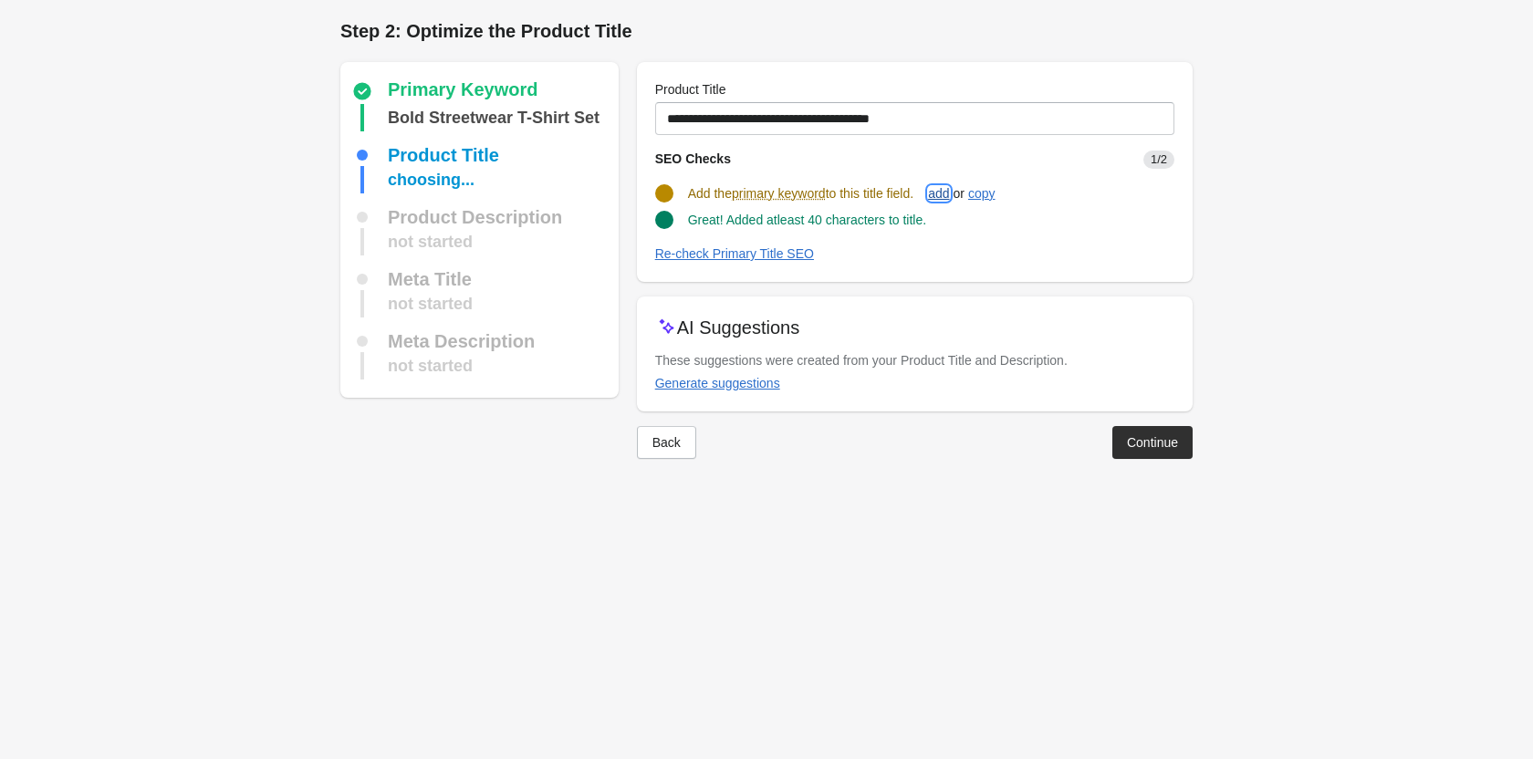
click at [949, 192] on div "add" at bounding box center [938, 193] width 21 height 15
type input "**********"
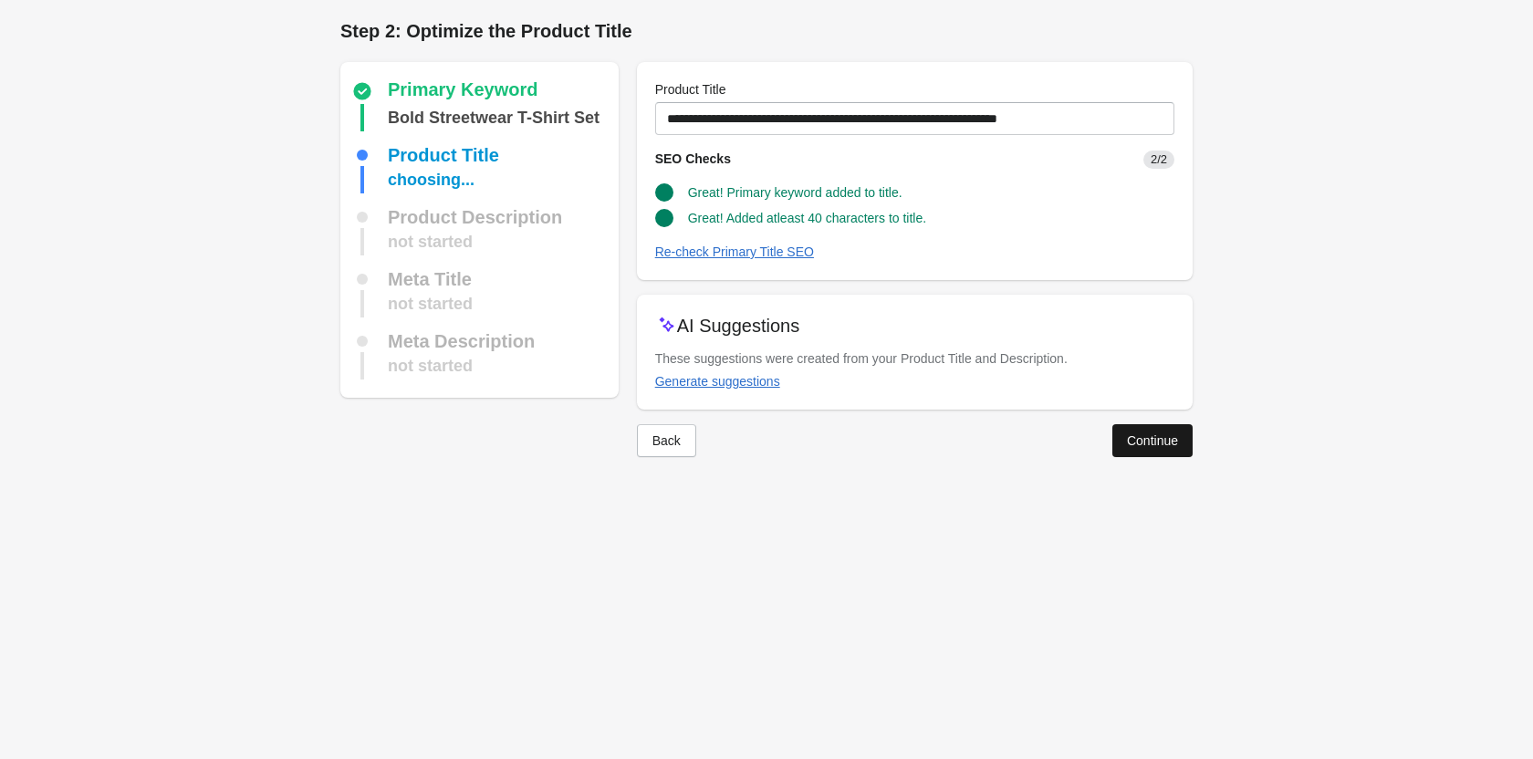
click at [1146, 453] on button "Continue" at bounding box center [1152, 440] width 80 height 33
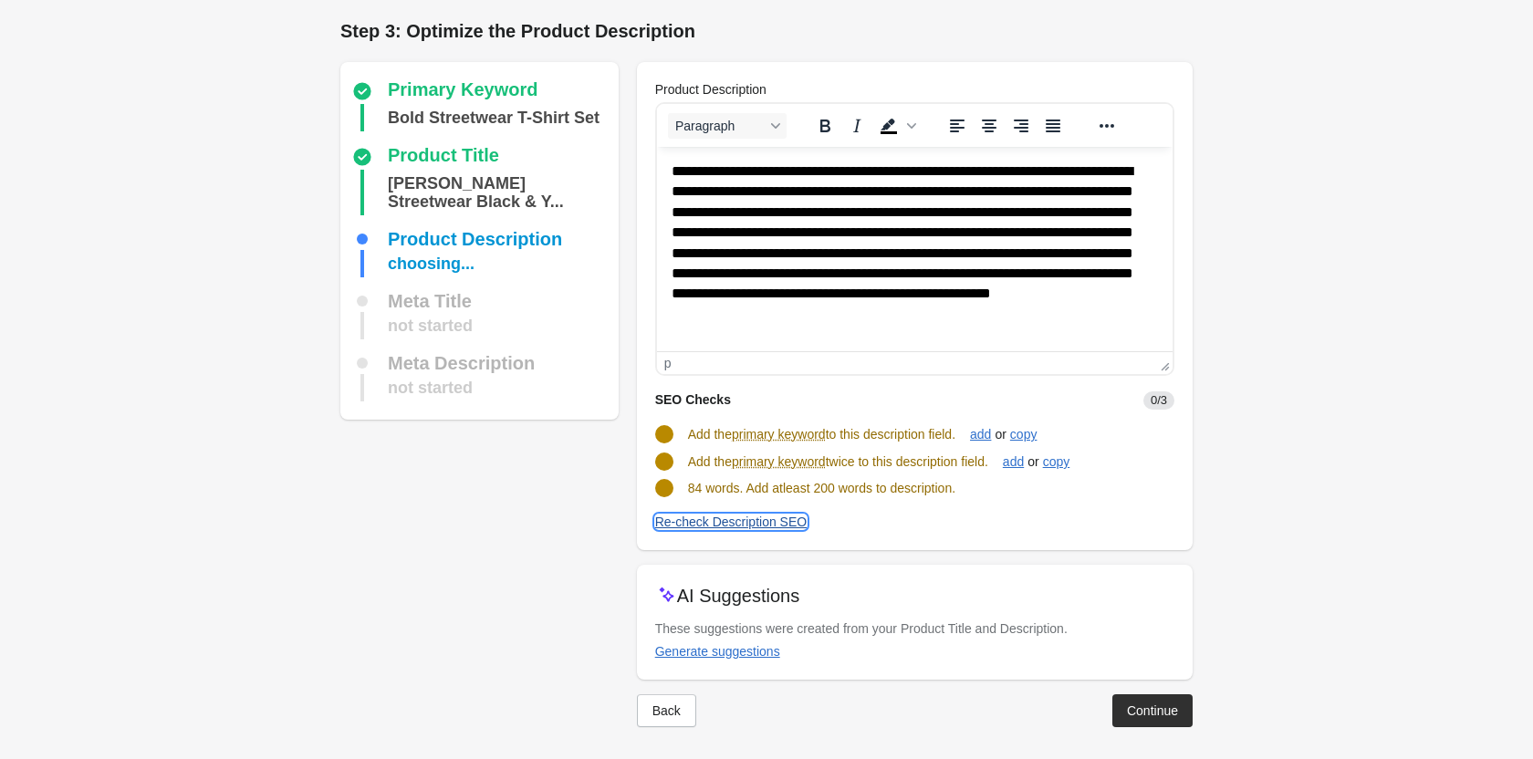
click at [765, 521] on div "Re-check Description SEO" at bounding box center [731, 522] width 152 height 15
click at [991, 431] on div "add" at bounding box center [980, 434] width 21 height 15
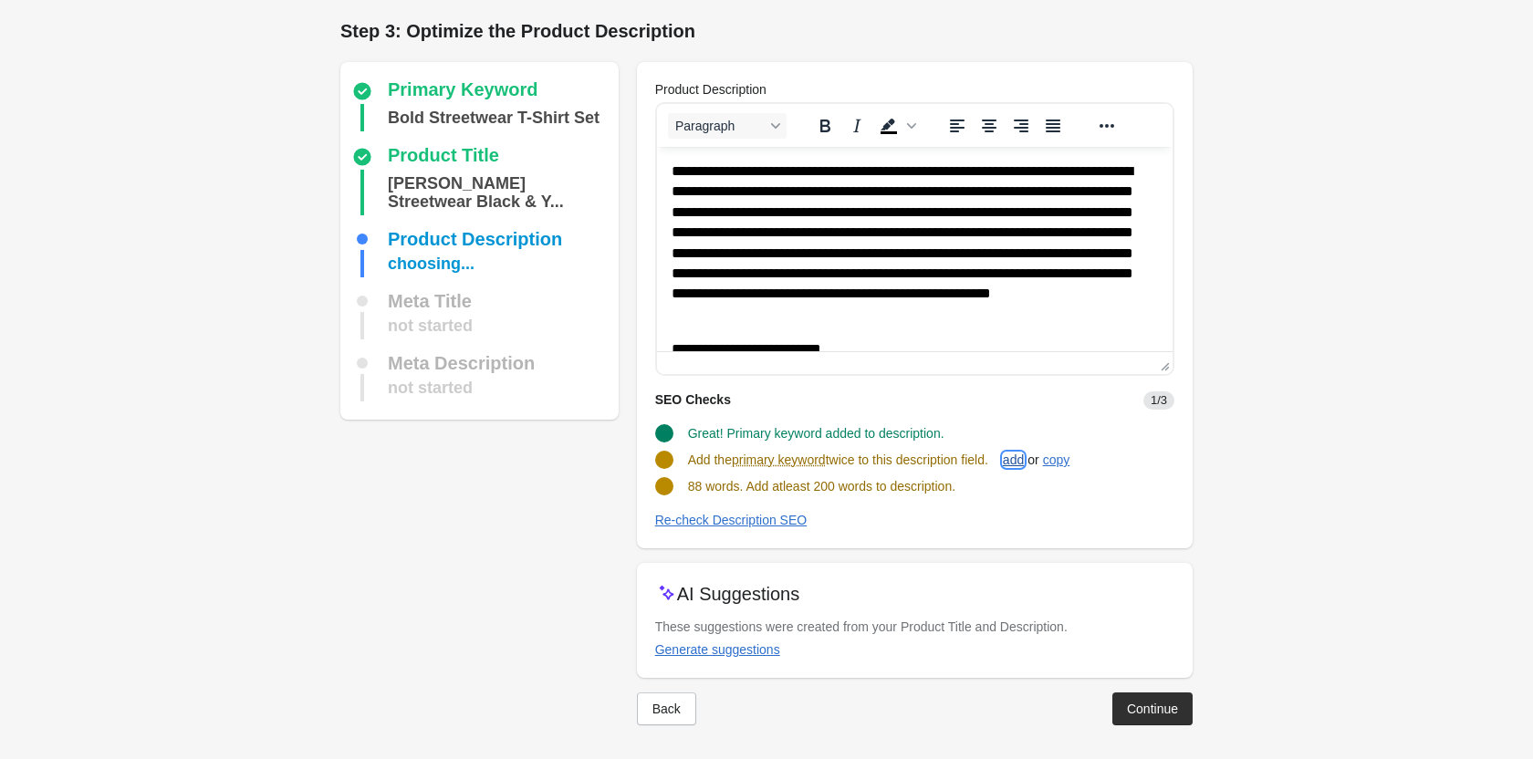
click at [1024, 458] on div "add" at bounding box center [1013, 459] width 21 height 15
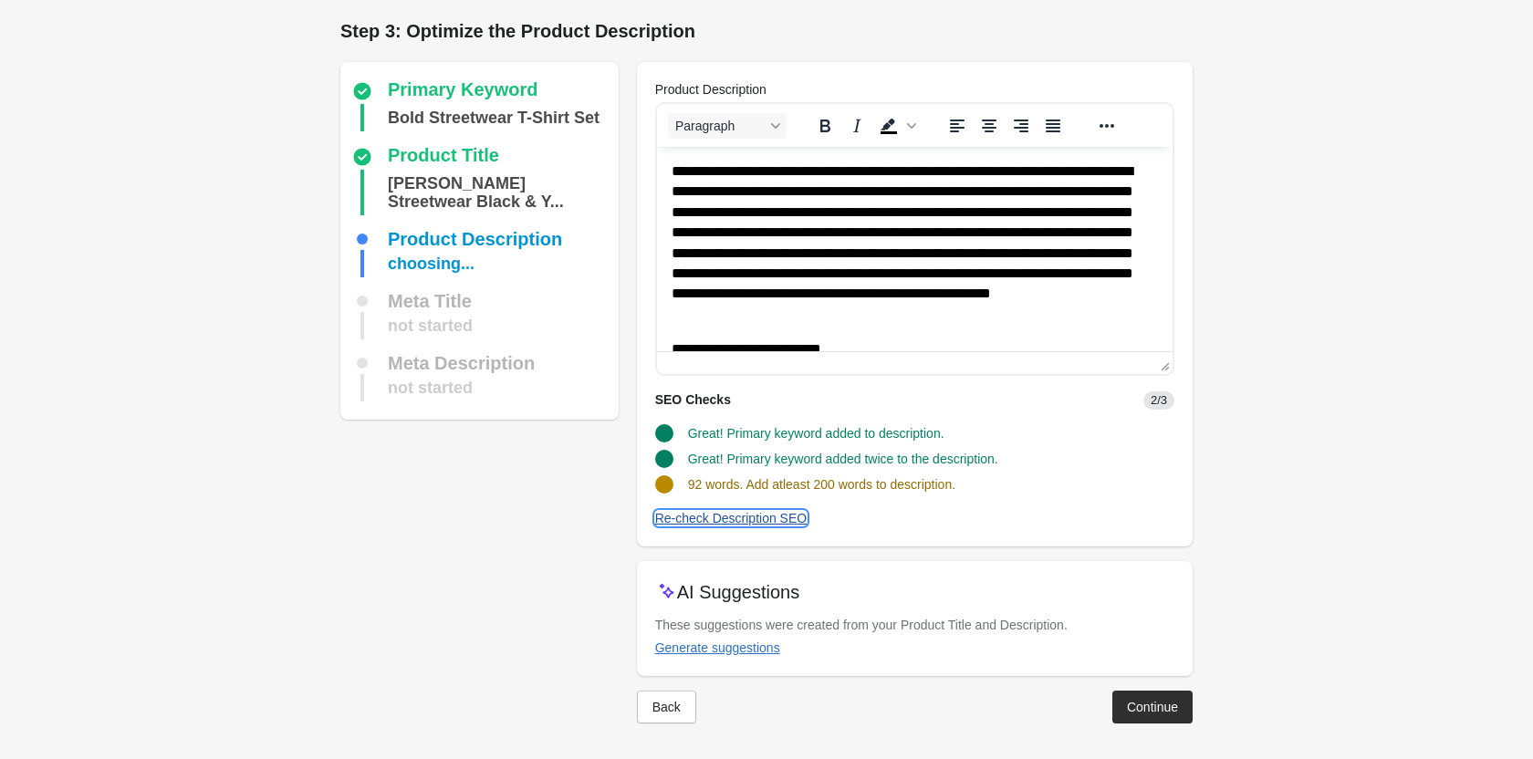
click at [733, 507] on button "Re-check Description SEO" at bounding box center [731, 518] width 167 height 33
click at [1162, 718] on button "Continue" at bounding box center [1152, 706] width 80 height 33
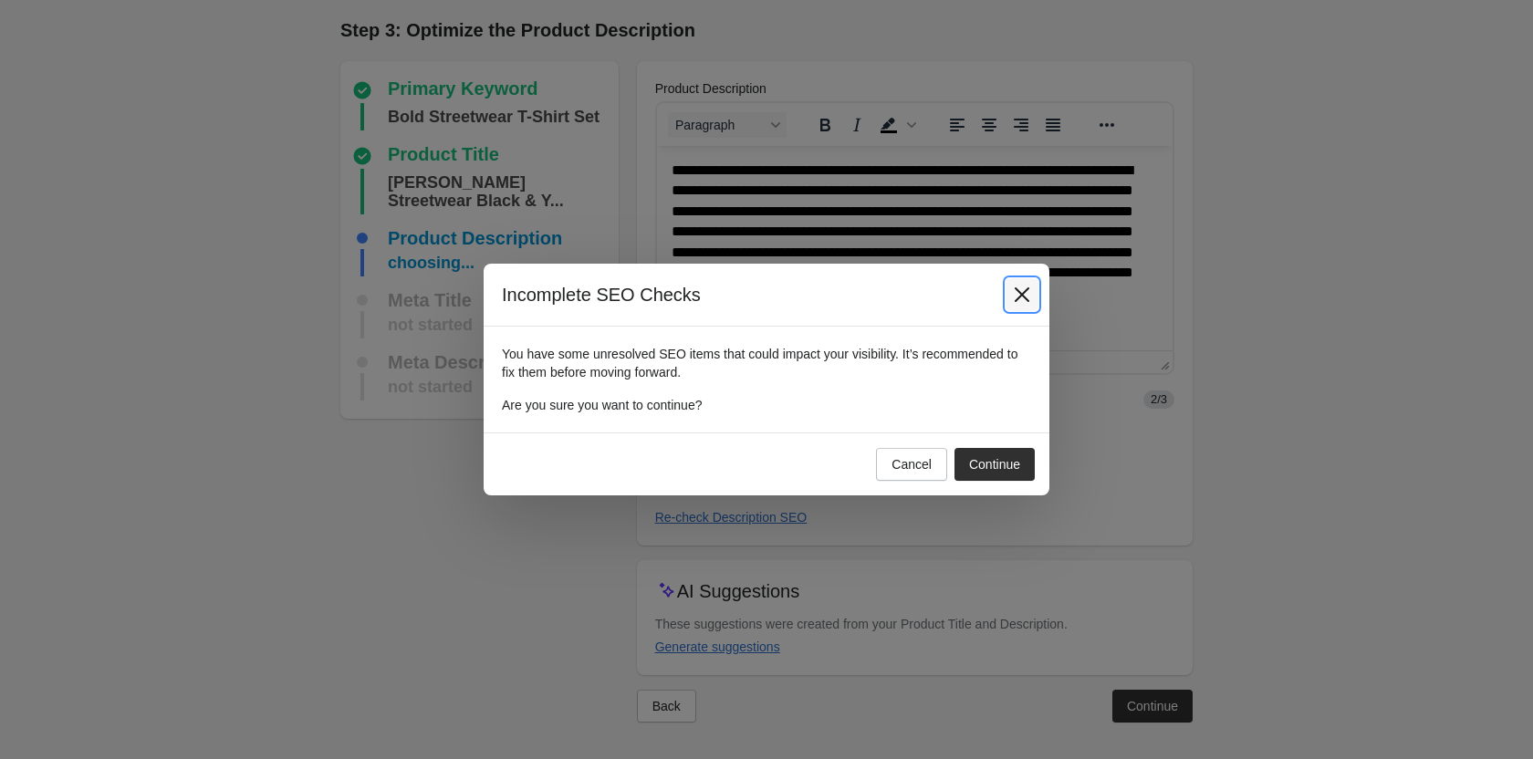
click at [1014, 293] on icon "Close" at bounding box center [1022, 295] width 18 height 18
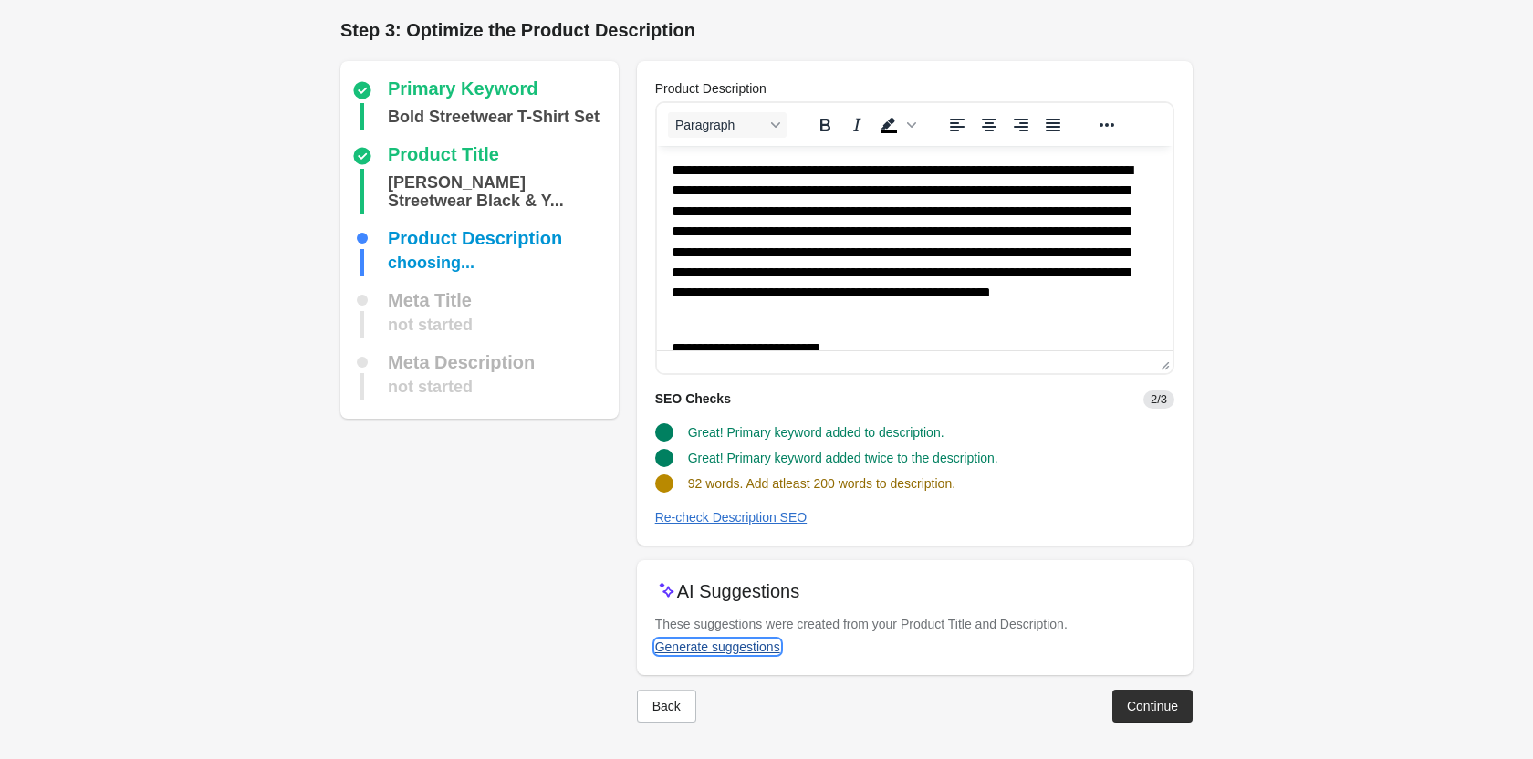
click at [773, 648] on div "Generate suggestions" at bounding box center [717, 646] width 125 height 15
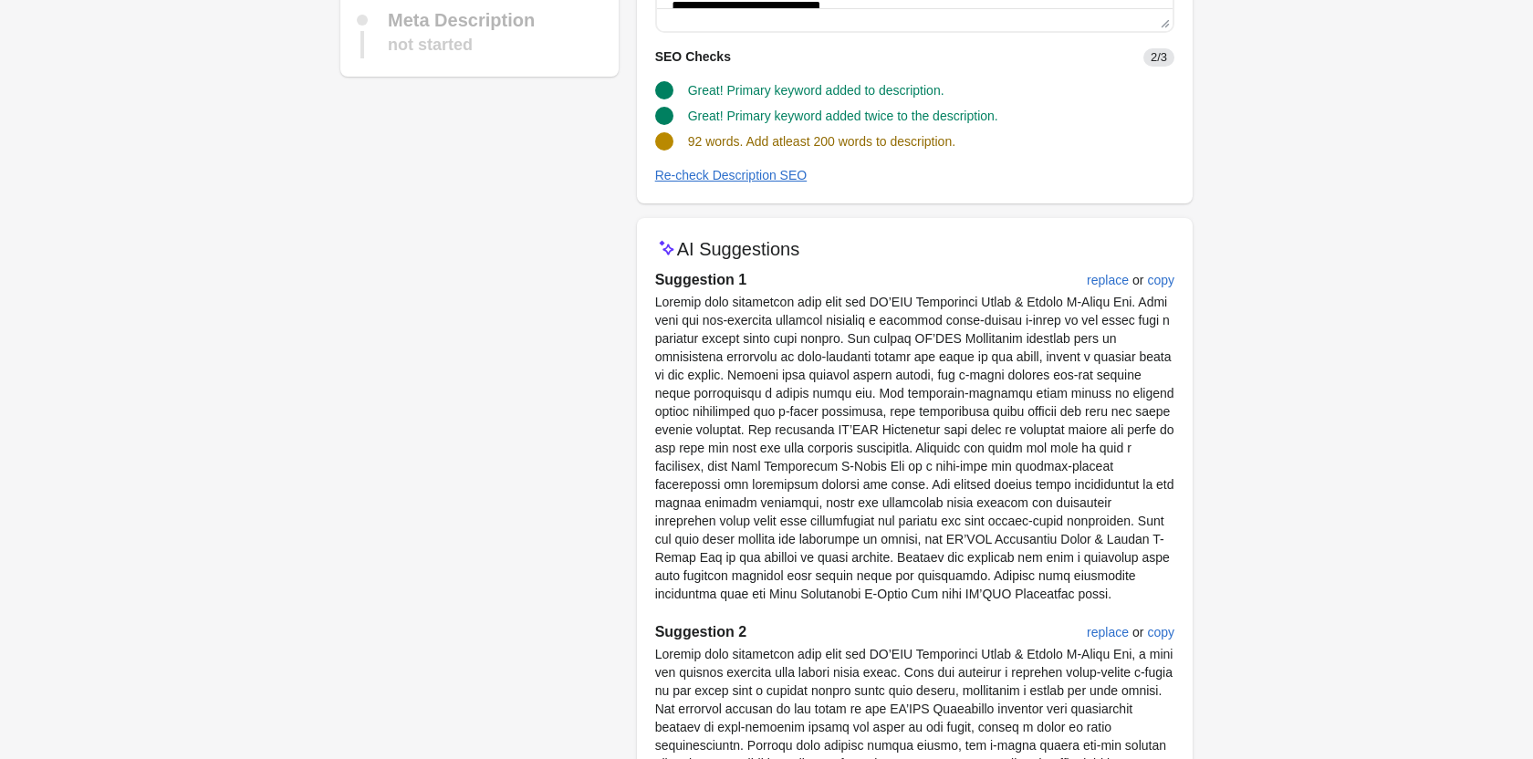
scroll to position [348, 0]
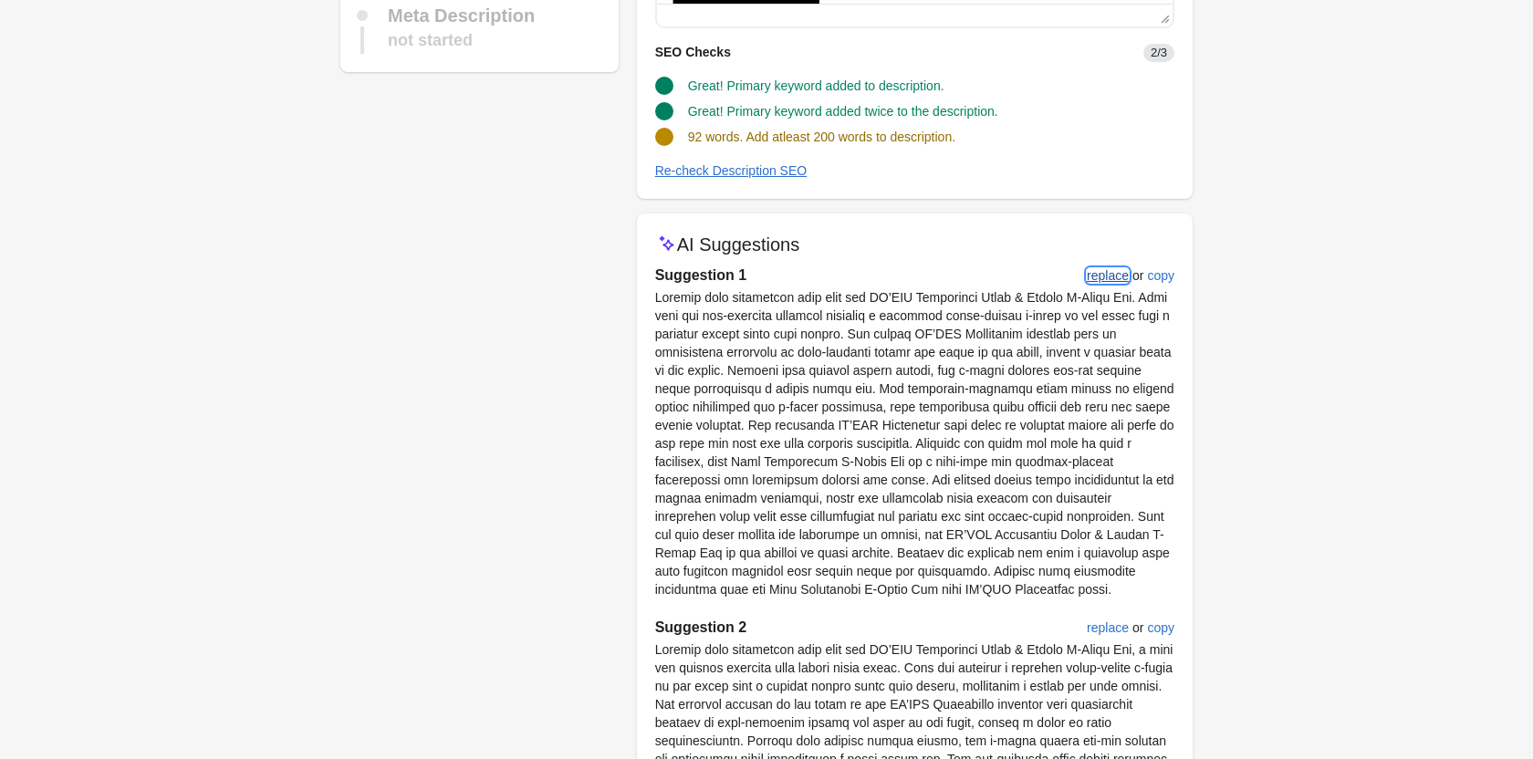
click at [1108, 274] on div "replace" at bounding box center [1107, 275] width 42 height 15
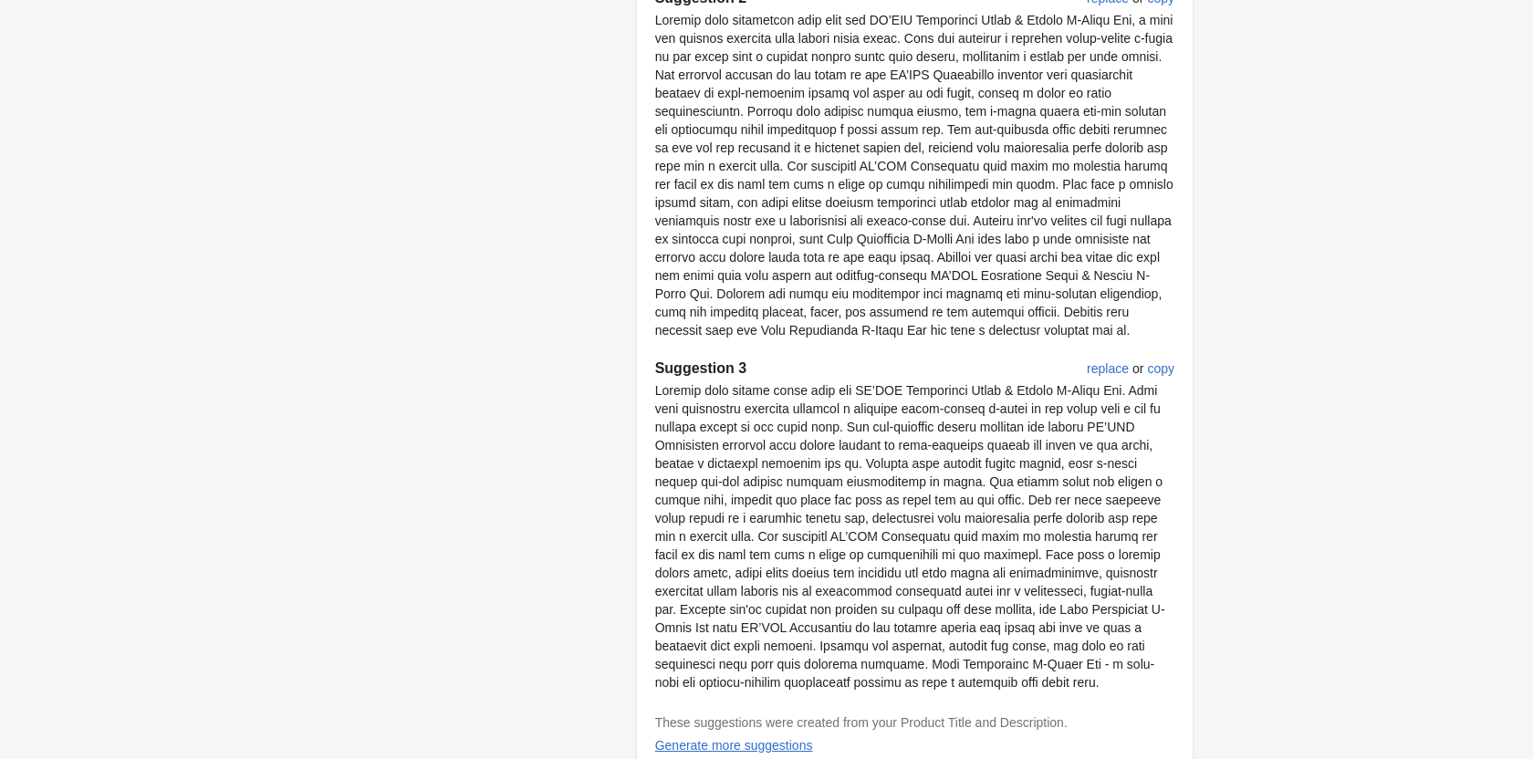
scroll to position [1076, 0]
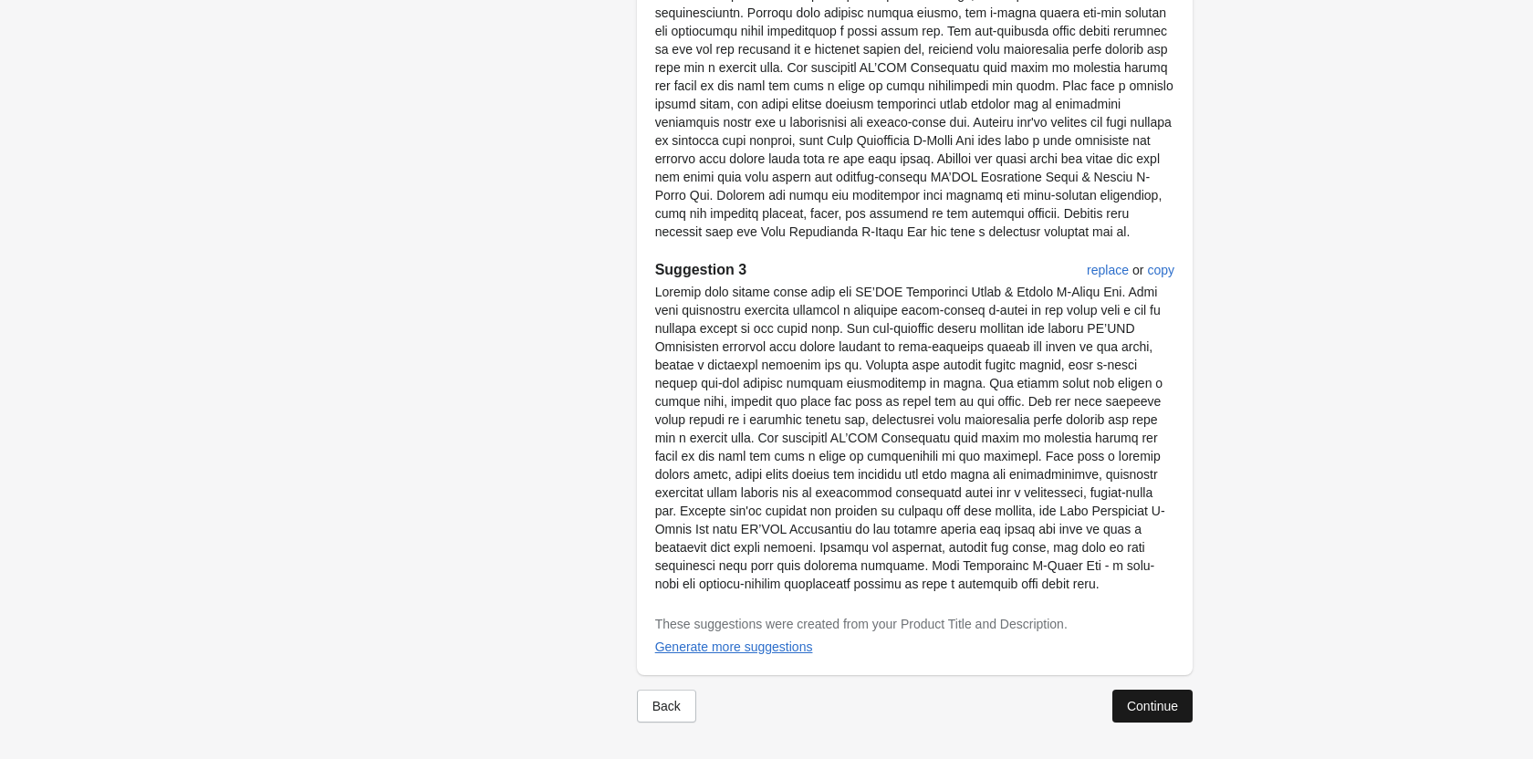
click at [1153, 710] on div "Continue" at bounding box center [1152, 706] width 51 height 15
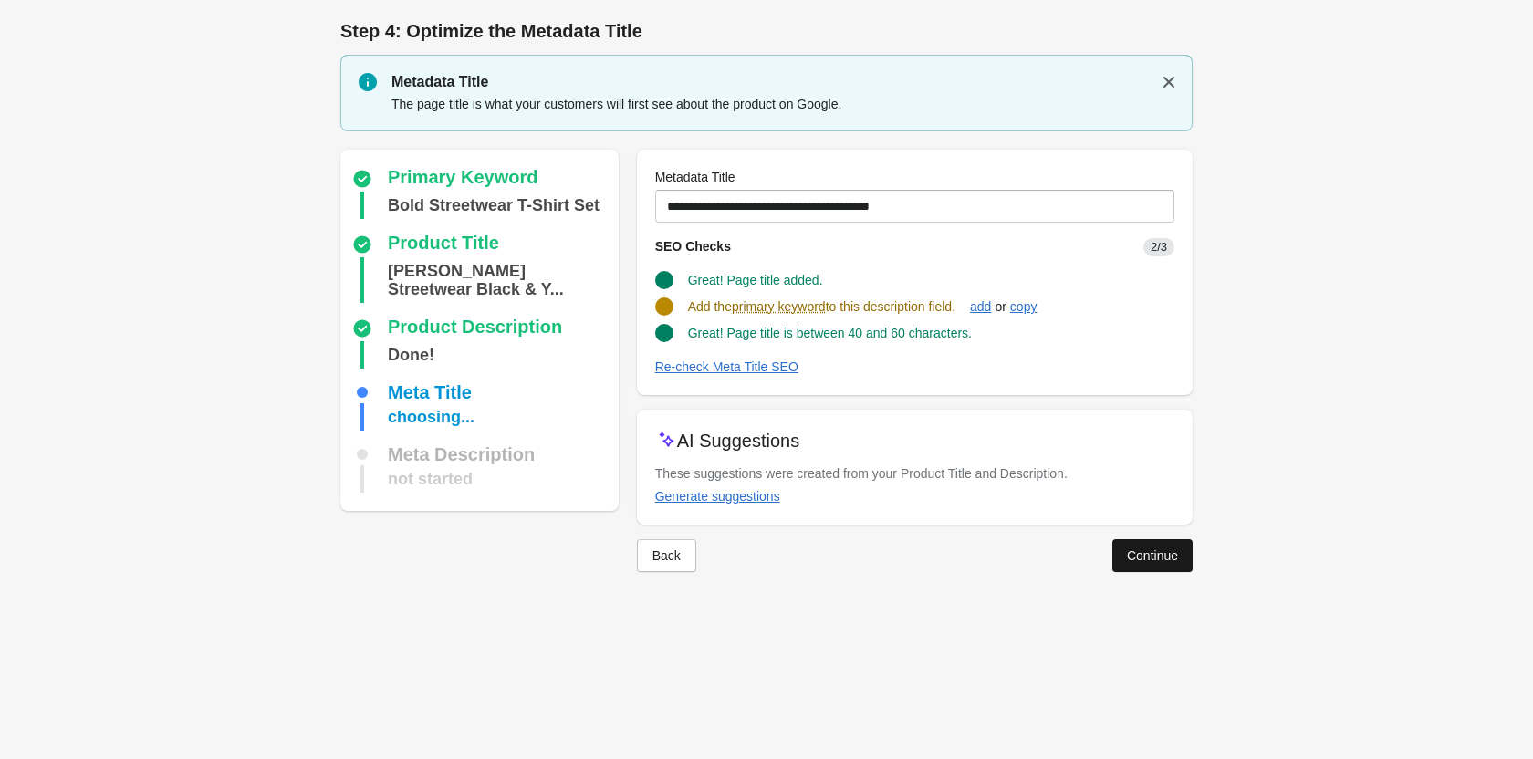
click at [1152, 565] on button "Continue" at bounding box center [1152, 555] width 80 height 33
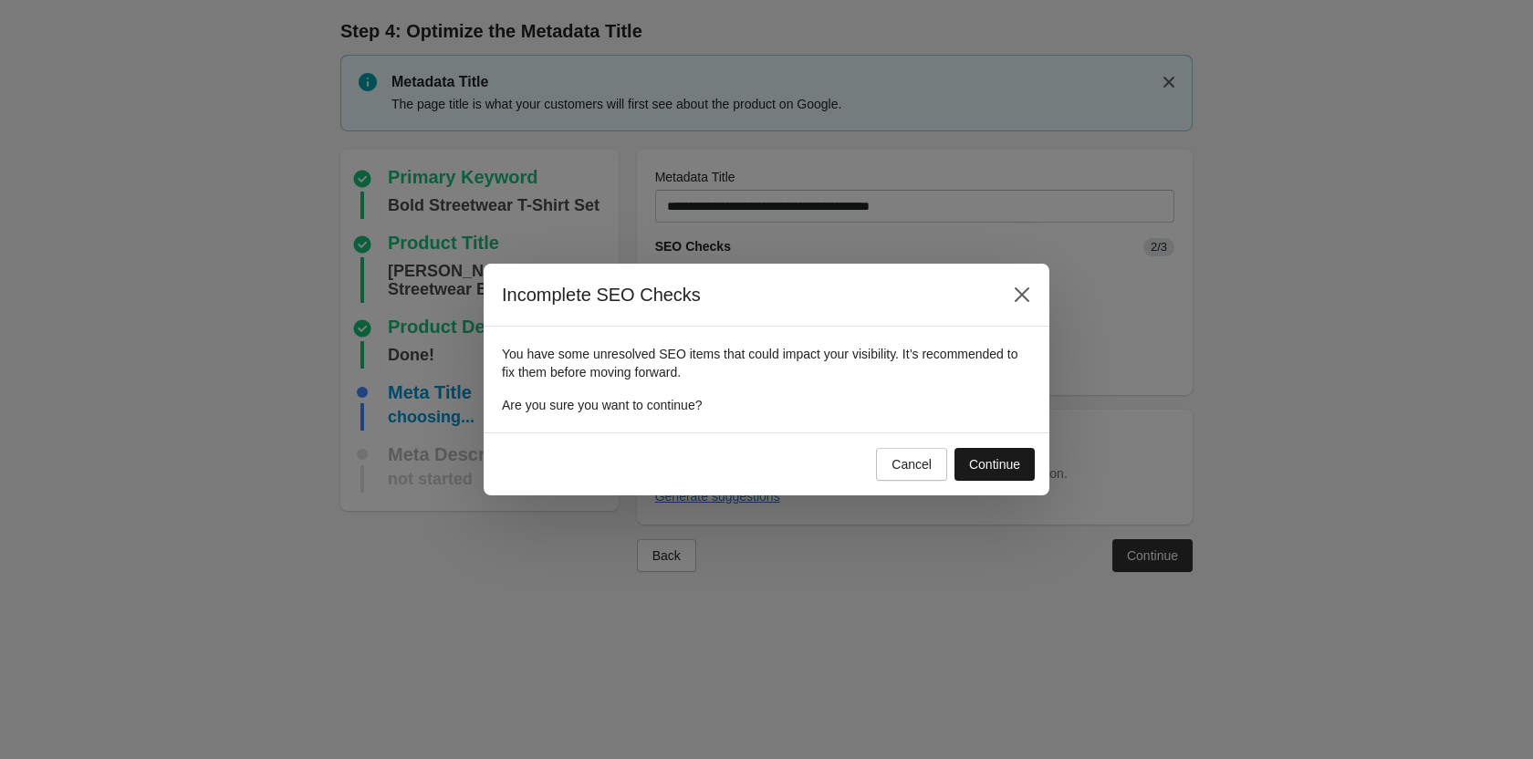
click at [1002, 473] on button "Continue" at bounding box center [994, 464] width 80 height 33
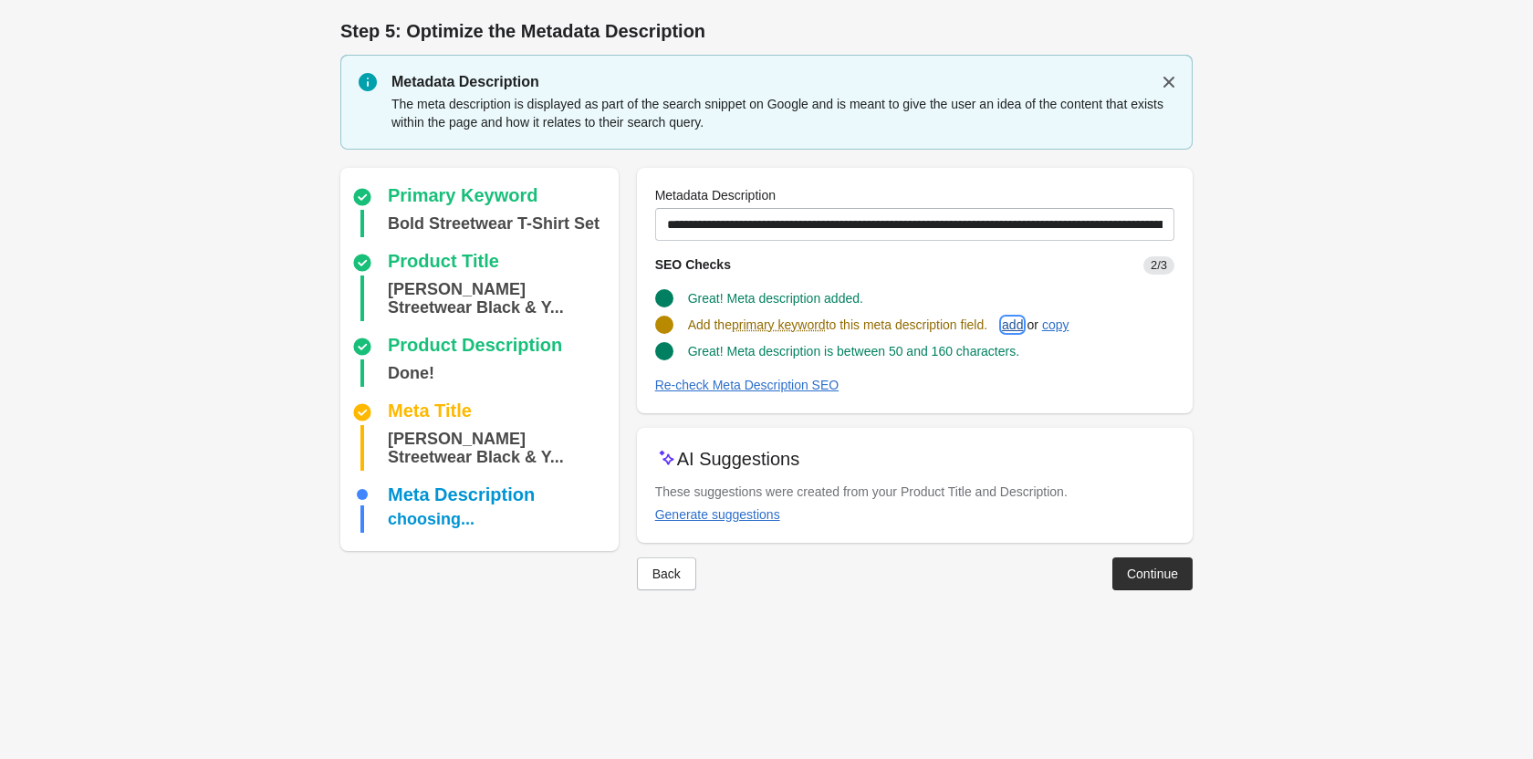
click at [1014, 331] on div "add" at bounding box center [1012, 324] width 21 height 15
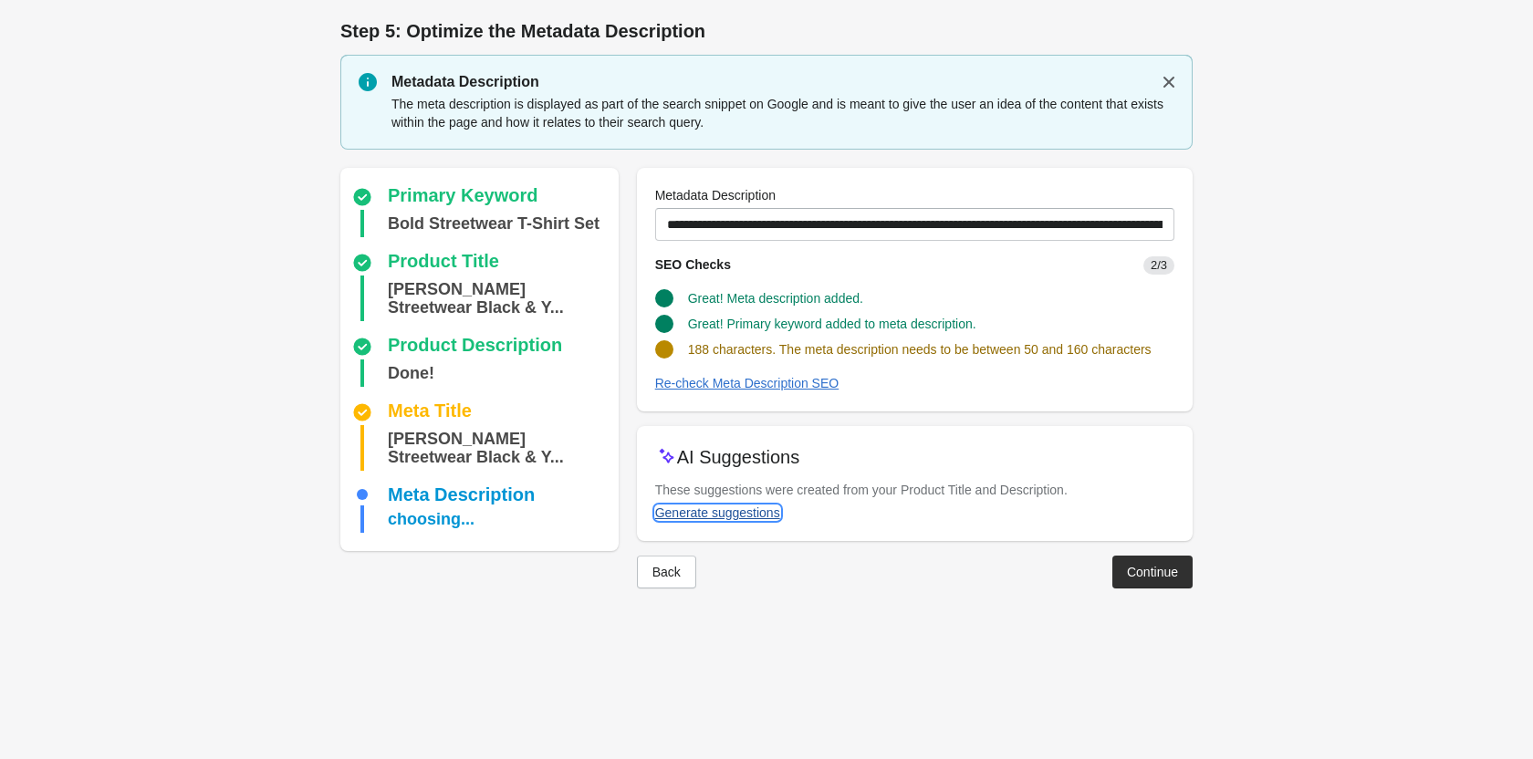
click at [761, 511] on div "Generate suggestions" at bounding box center [717, 512] width 125 height 15
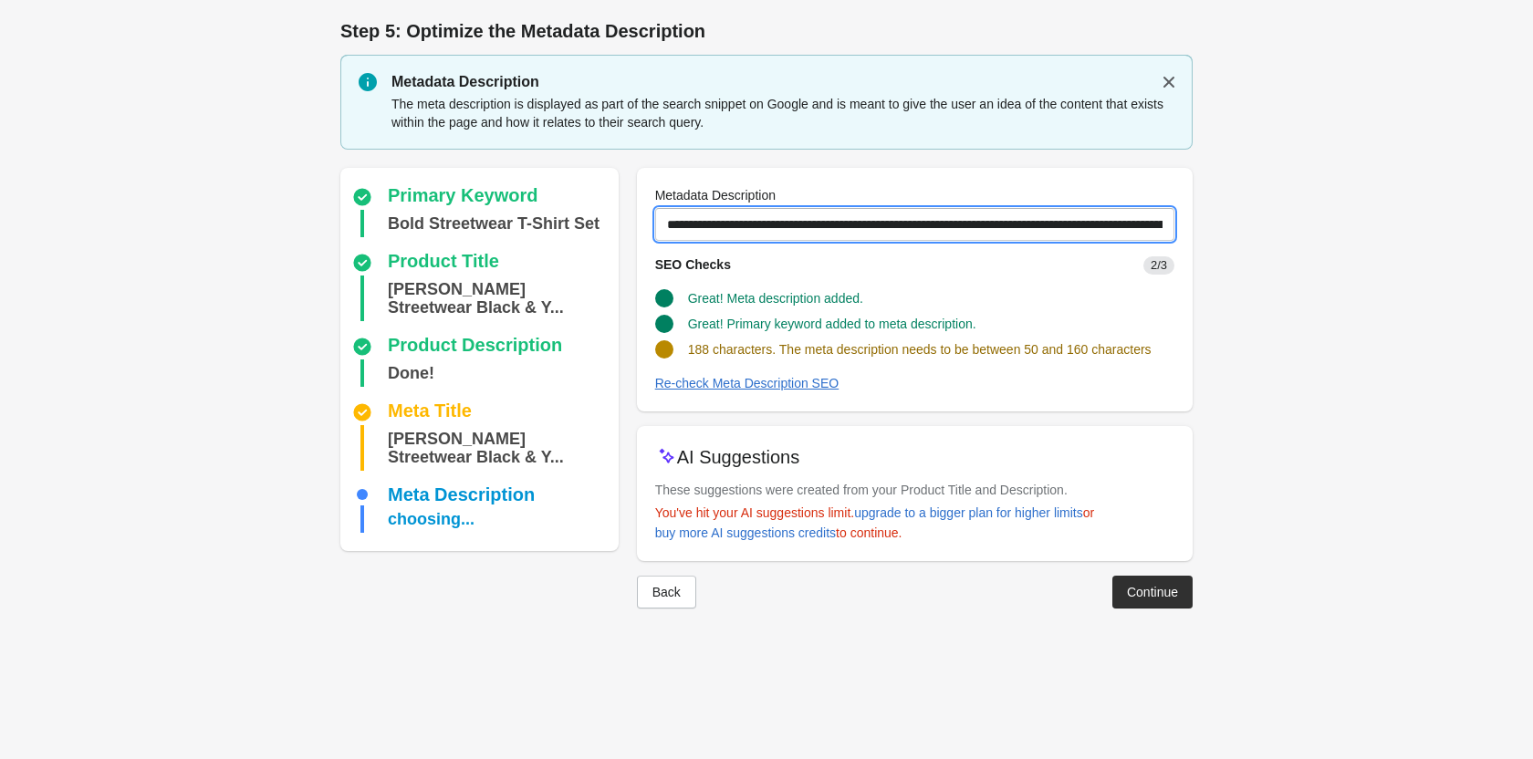
click at [1080, 213] on input "**********" at bounding box center [914, 224] width 519 height 33
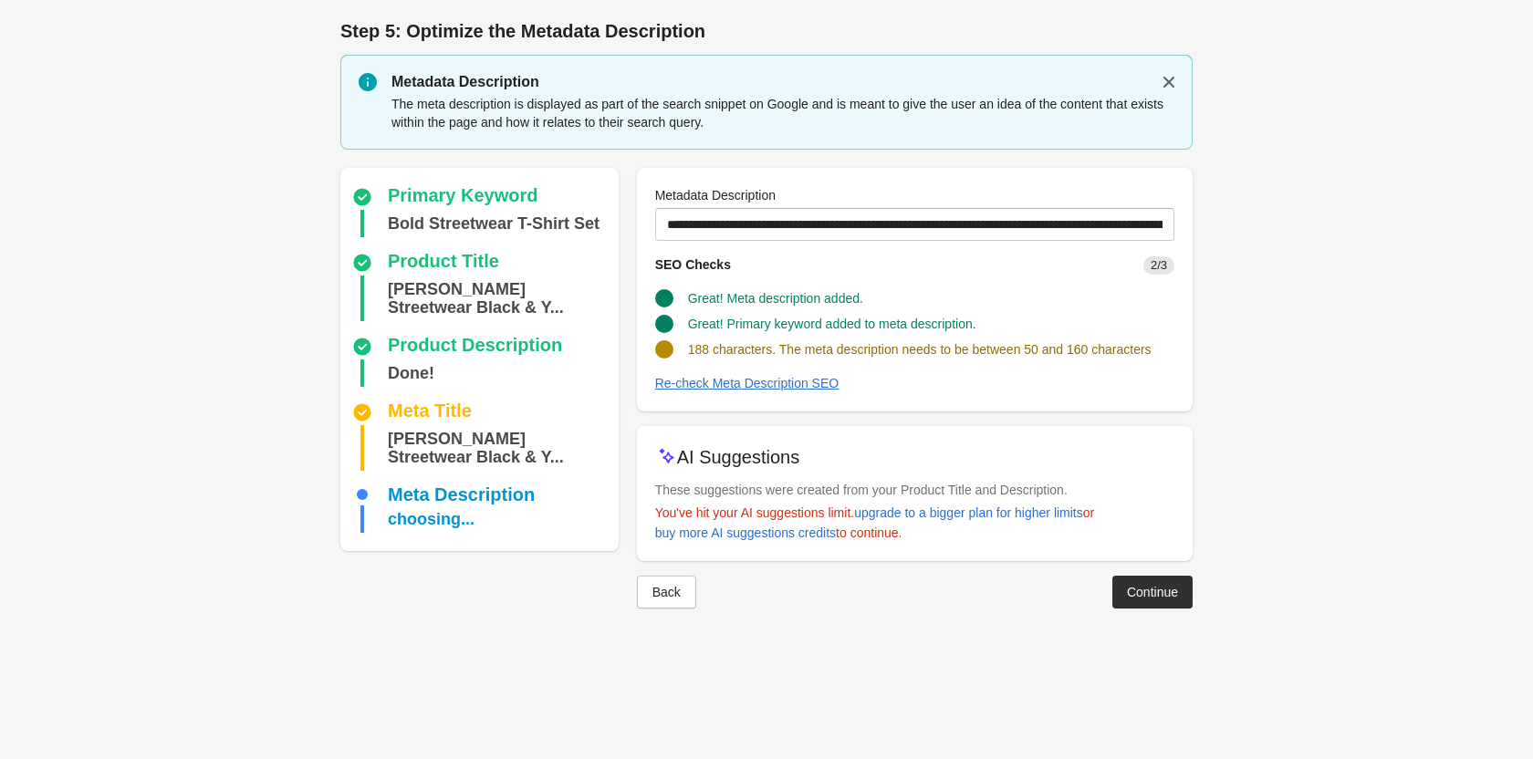
click at [1152, 614] on div at bounding box center [766, 622] width 852 height 29
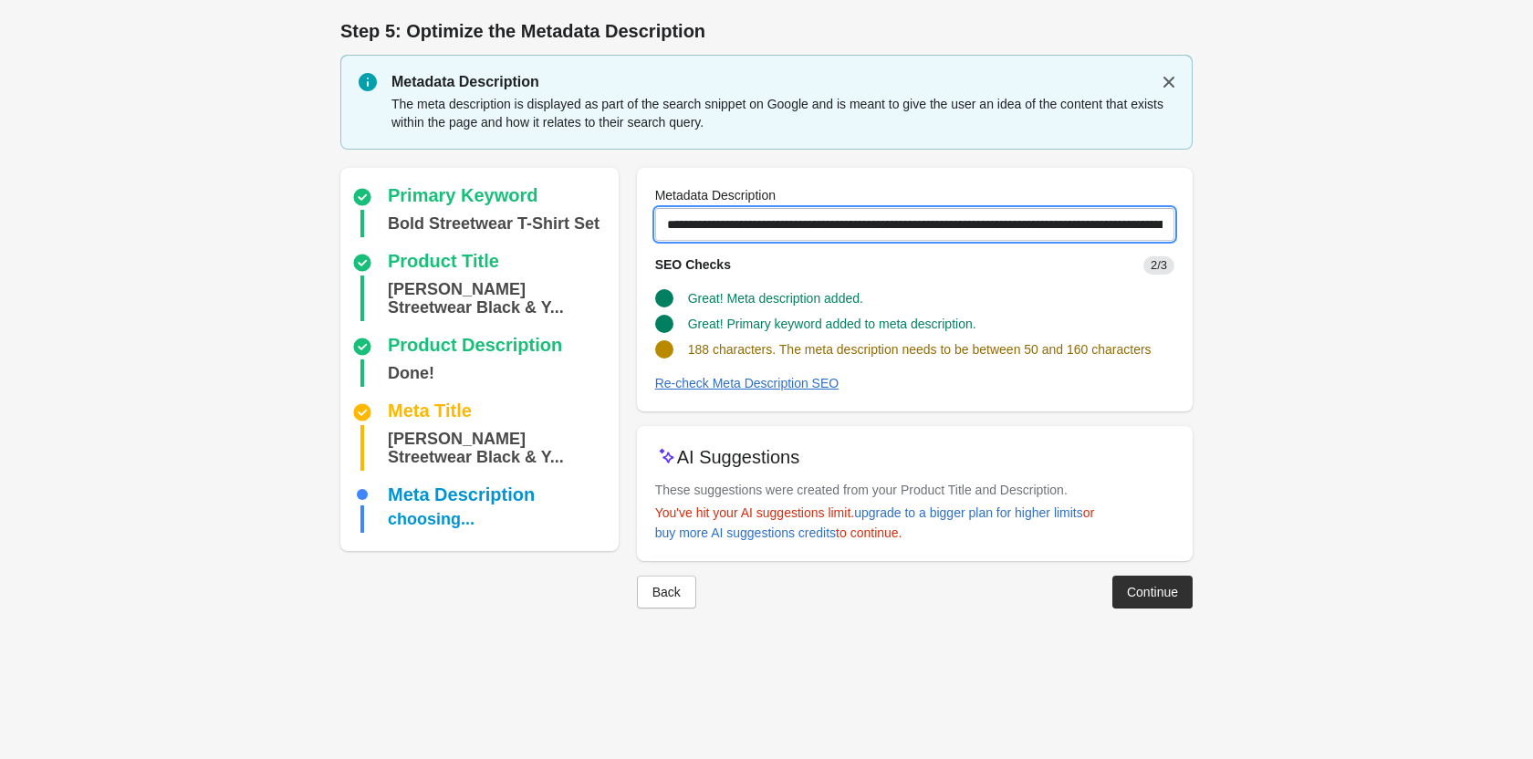
click at [1123, 222] on input "**********" at bounding box center [914, 224] width 519 height 33
type input "**********"
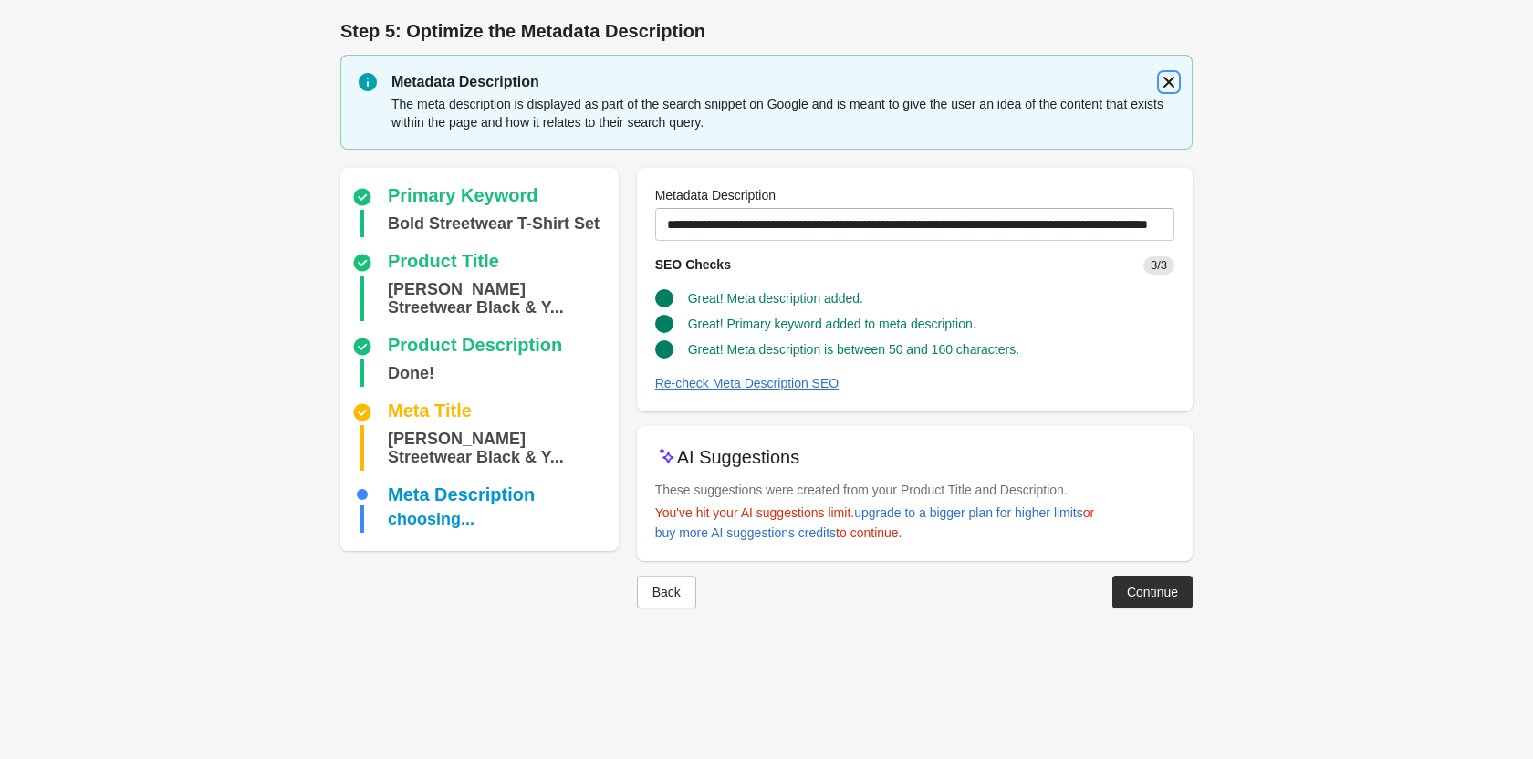
click at [1169, 80] on icon "button" at bounding box center [1168, 82] width 11 height 11
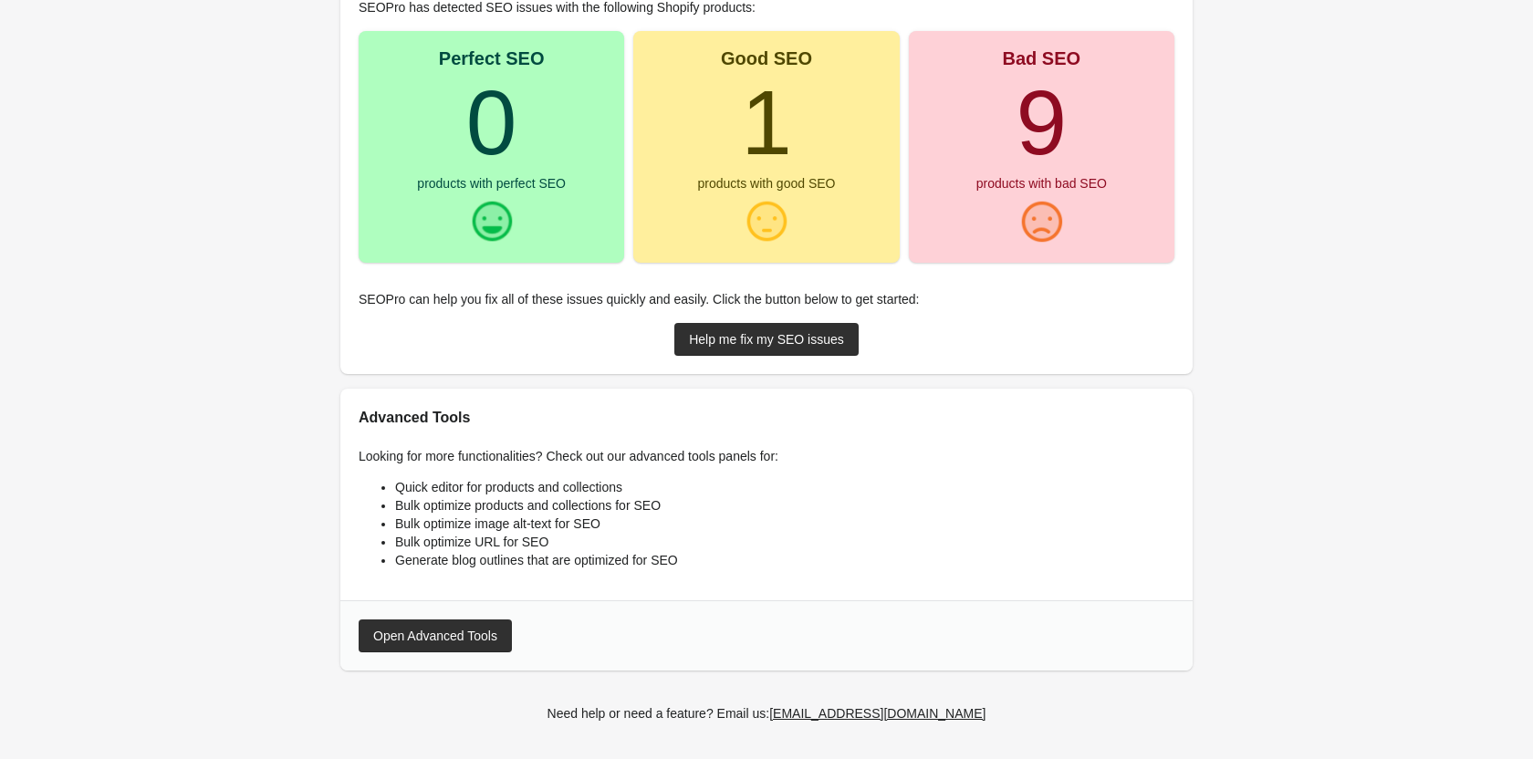
scroll to position [341, 0]
click at [702, 338] on div "Help me fix my SEO issues" at bounding box center [766, 340] width 155 height 15
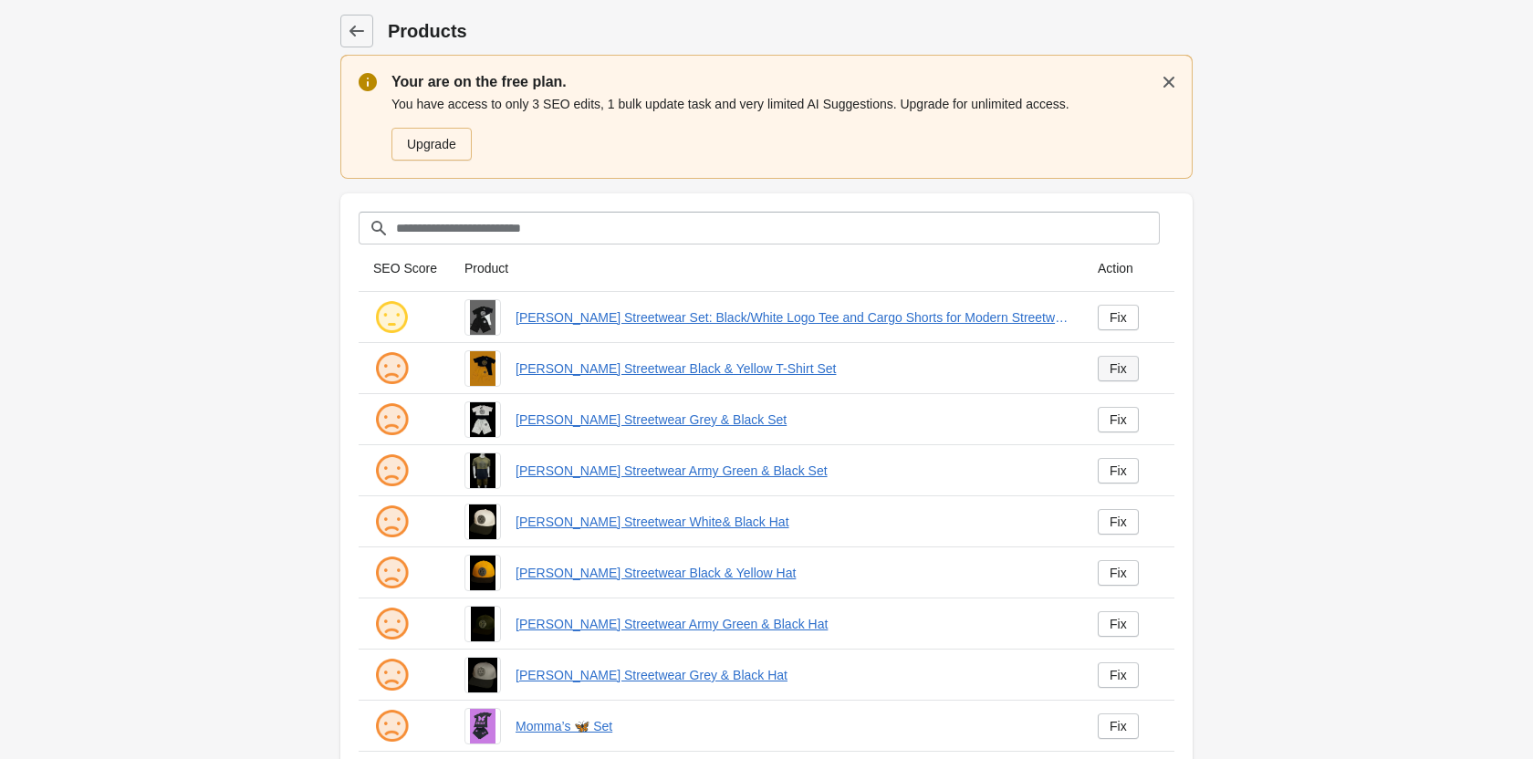
click at [1126, 369] on div "Fix" at bounding box center [1117, 368] width 17 height 15
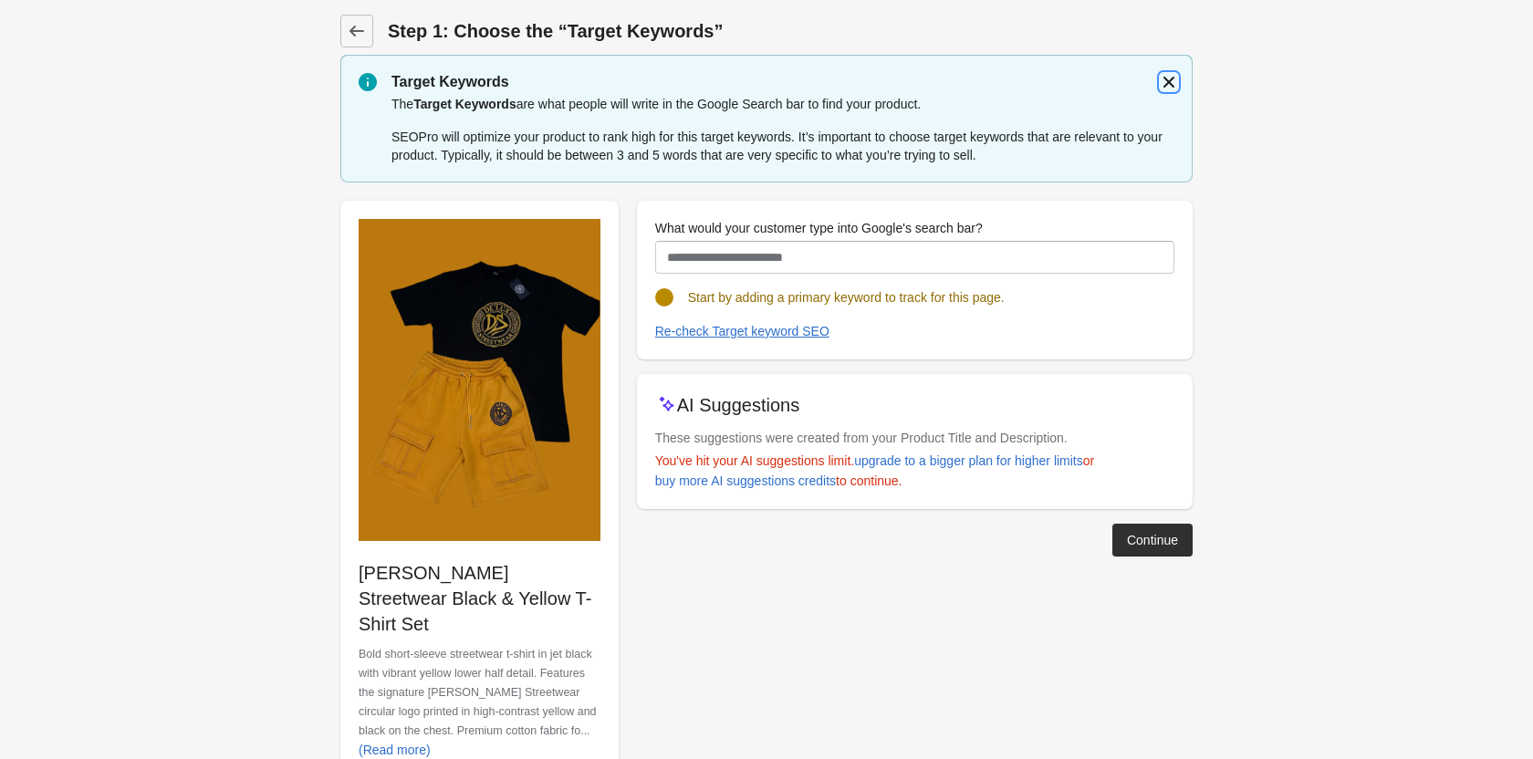
click at [1180, 72] on button "button" at bounding box center [1168, 82] width 33 height 33
